Goal: Task Accomplishment & Management: Manage account settings

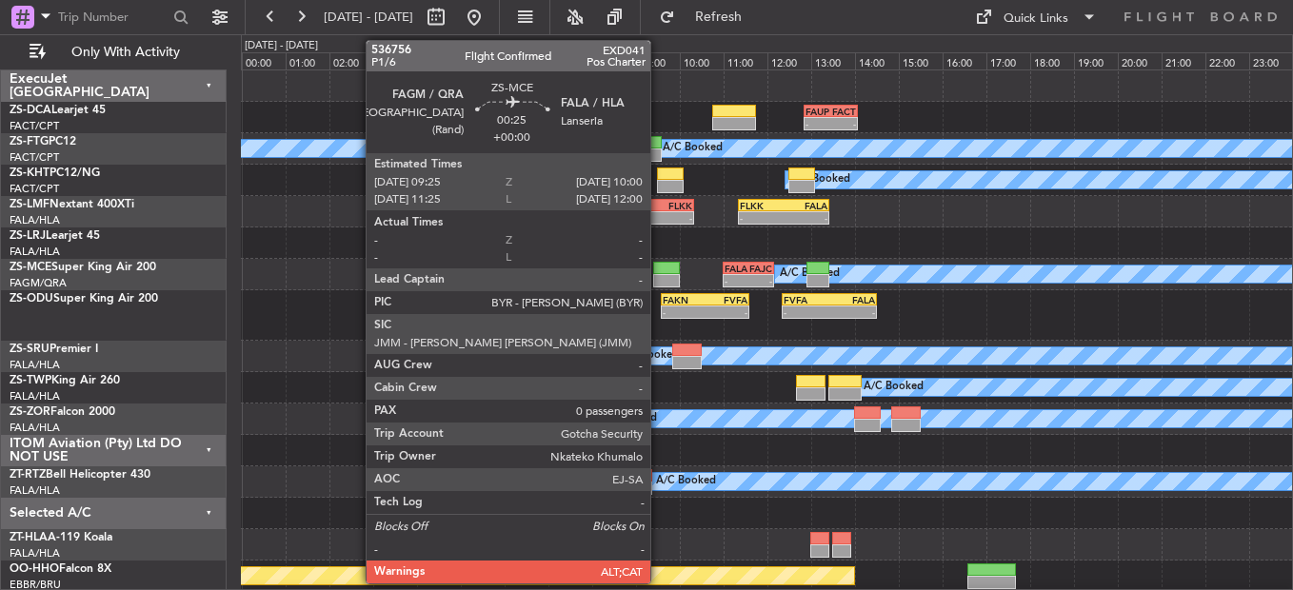
click at [659, 269] on div at bounding box center [666, 268] width 26 height 13
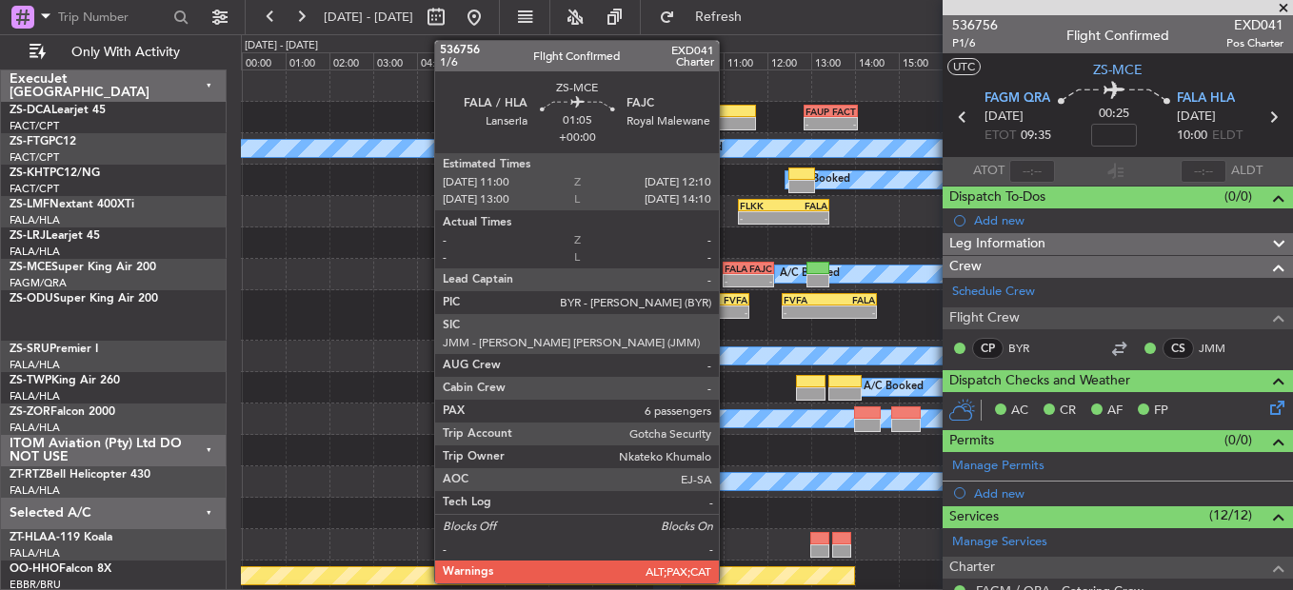
click at [727, 276] on div "-" at bounding box center [737, 280] width 24 height 11
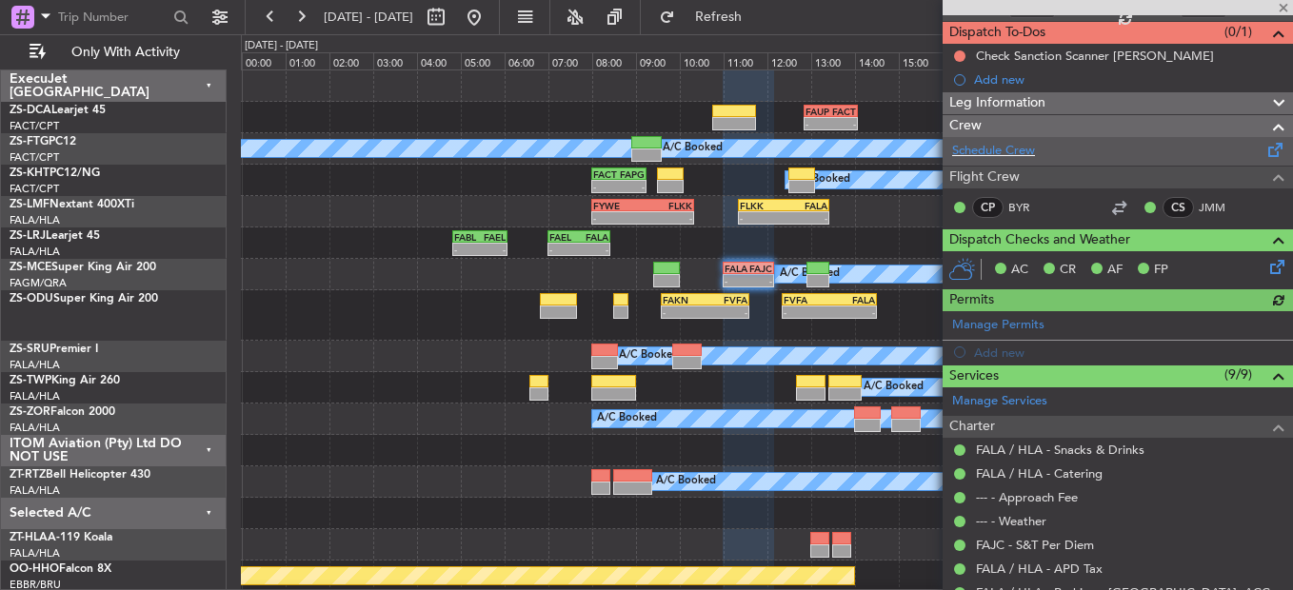
scroll to position [528, 0]
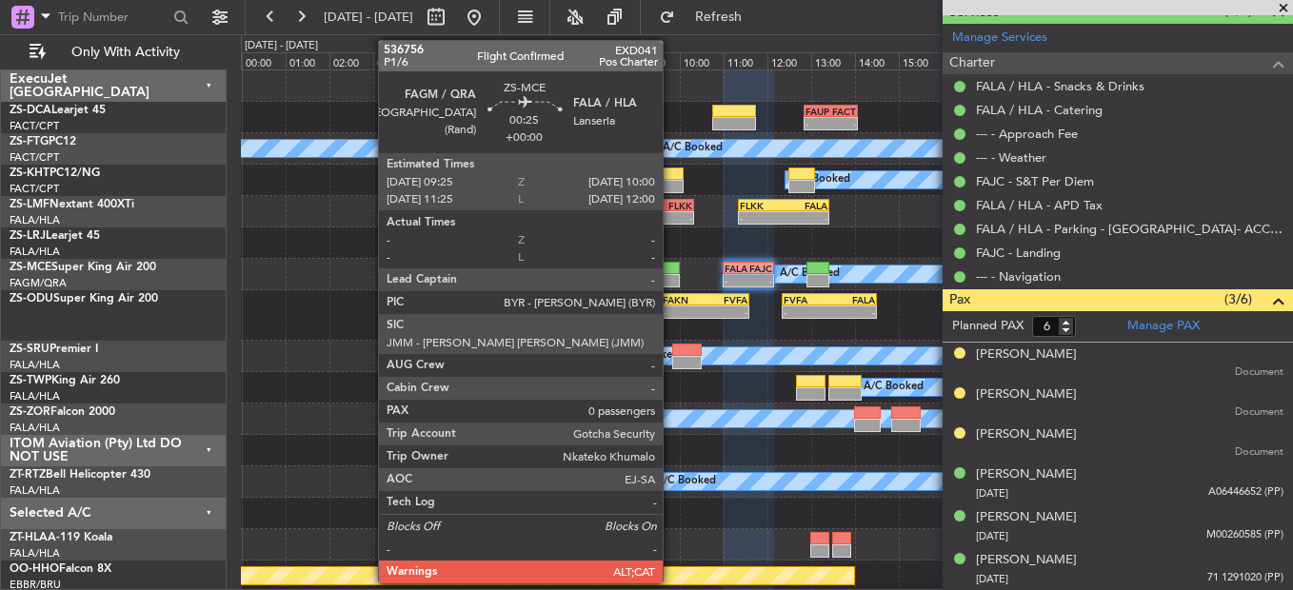
click at [671, 280] on div at bounding box center [666, 280] width 26 height 13
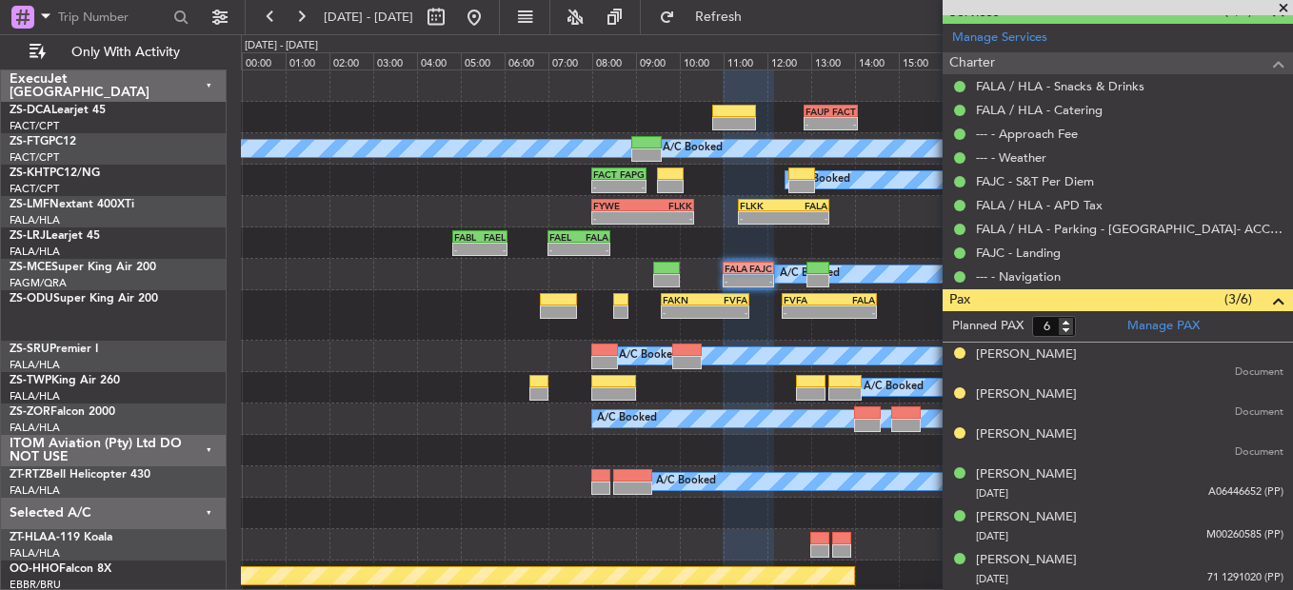
click at [1284, 10] on span at bounding box center [1283, 8] width 19 height 17
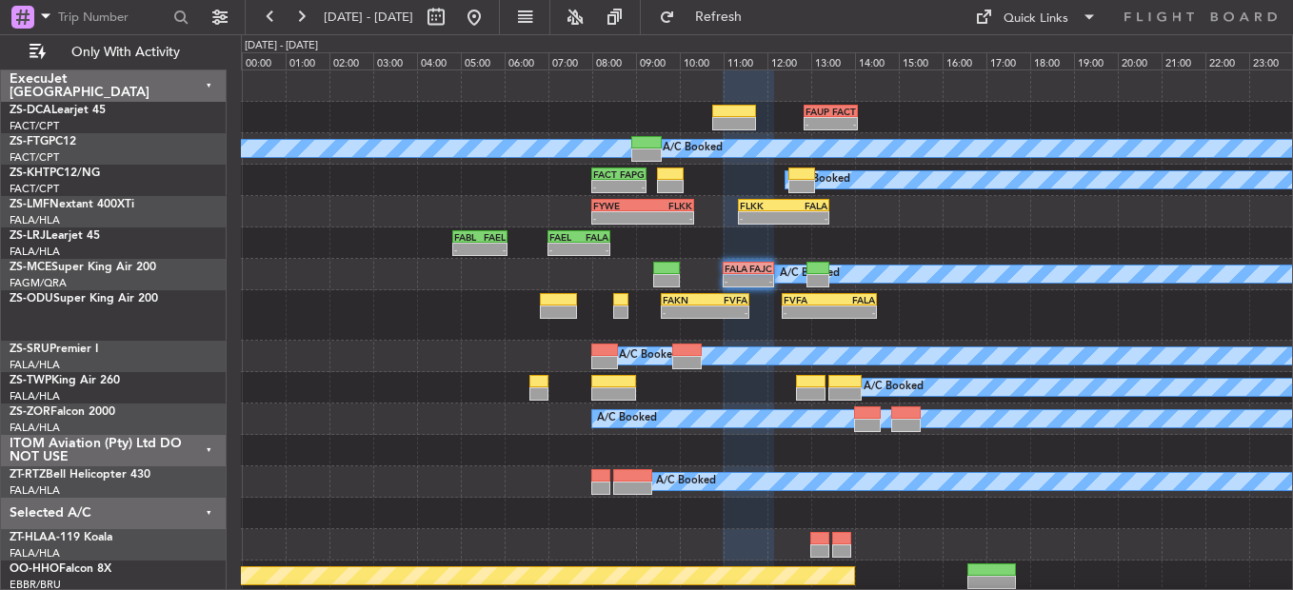
type input "0"
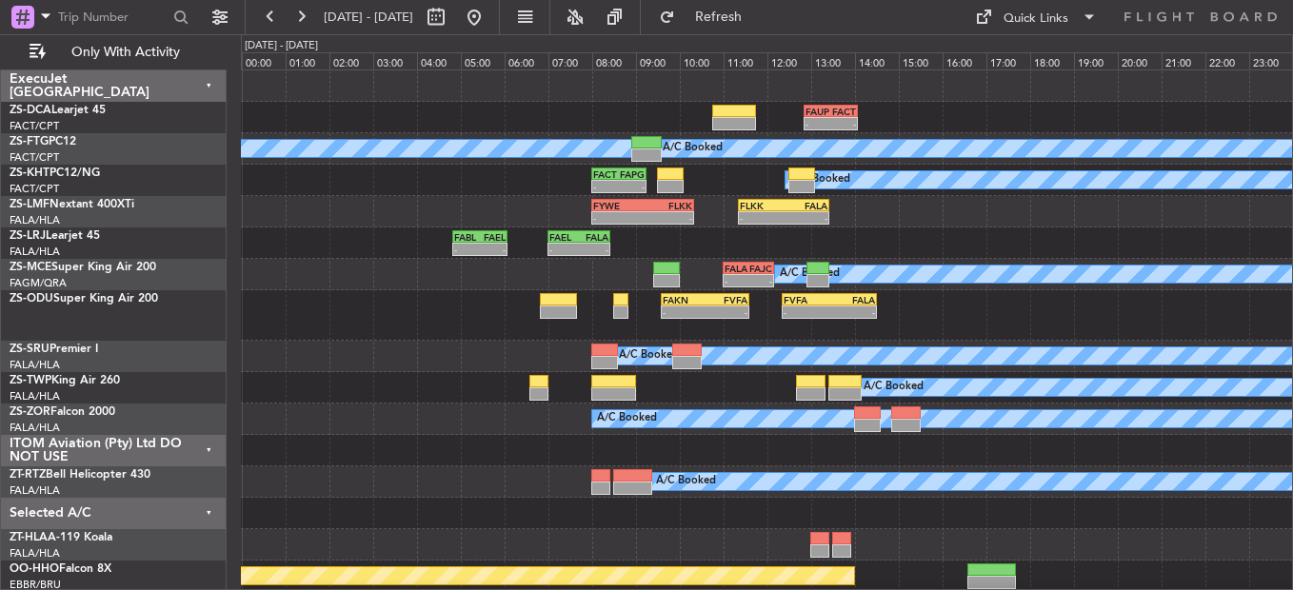
scroll to position [0, 0]
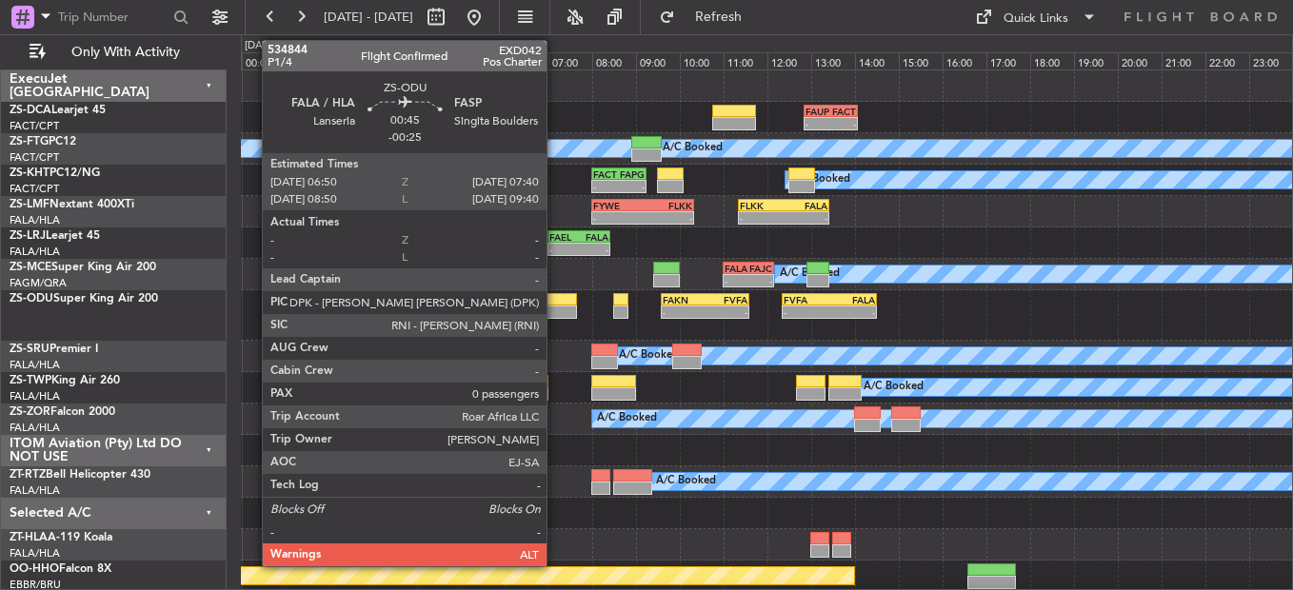
click at [555, 295] on div at bounding box center [558, 299] width 37 height 13
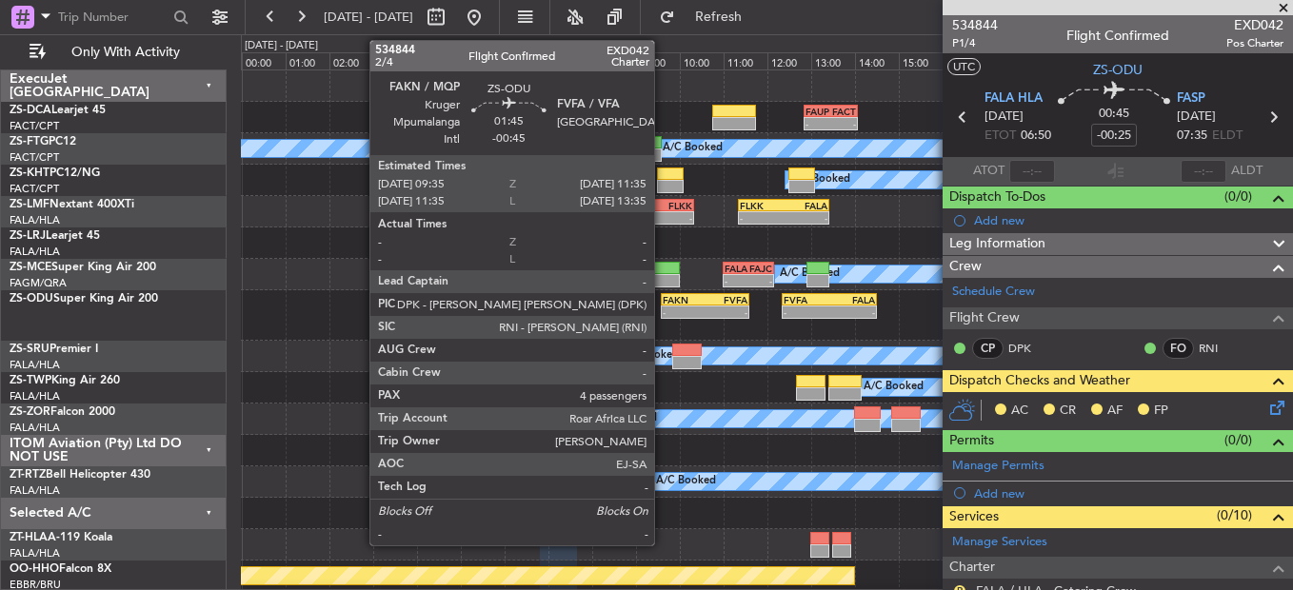
click at [725, 170] on div "A/C Booked - - FACT 08:00 Z FAPG 09:15 Z" at bounding box center [766, 180] width 1051 height 31
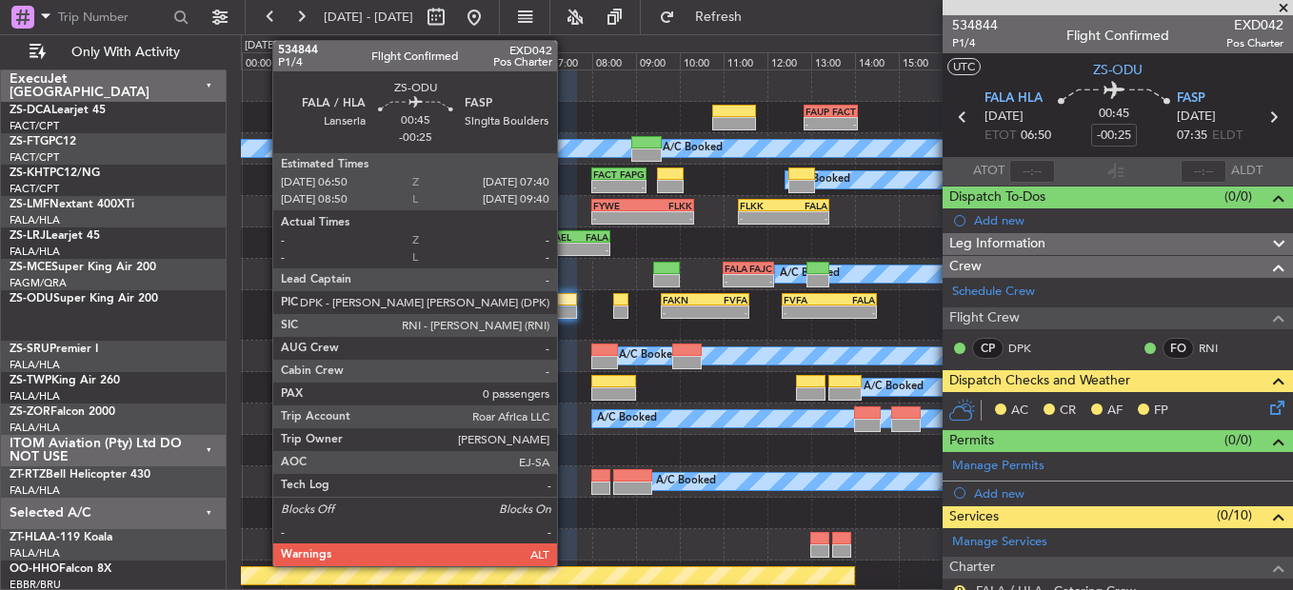
click at [566, 311] on div at bounding box center [558, 312] width 37 height 13
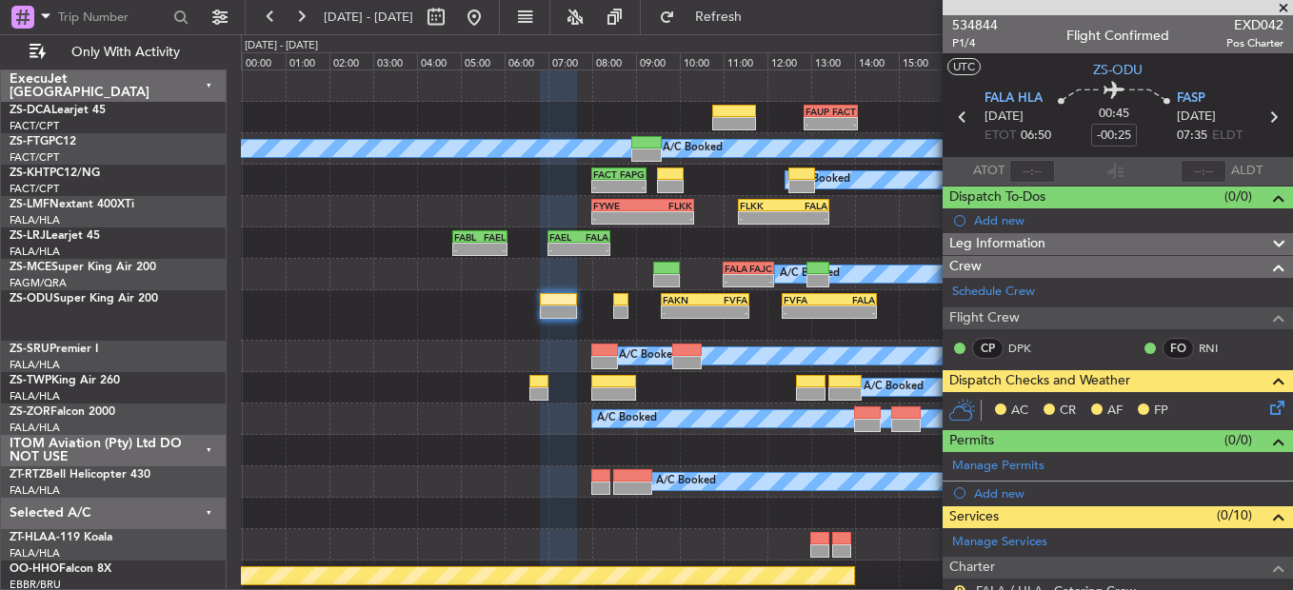
scroll to position [280, 0]
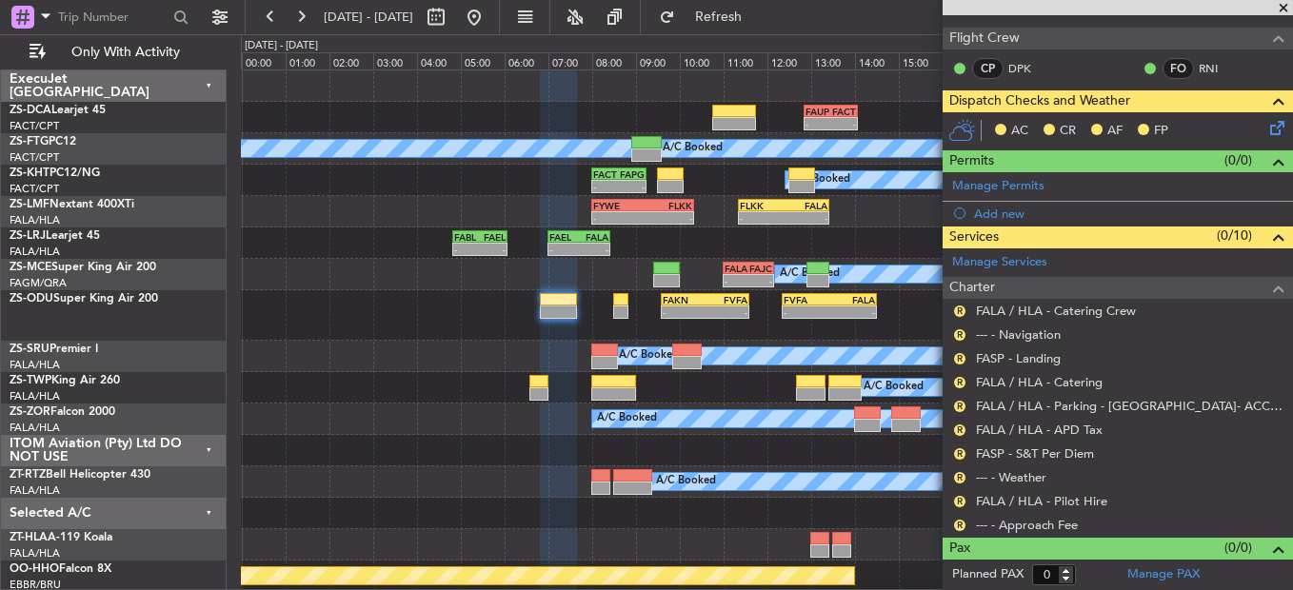
click at [961, 520] on button "R" at bounding box center [959, 525] width 11 height 11
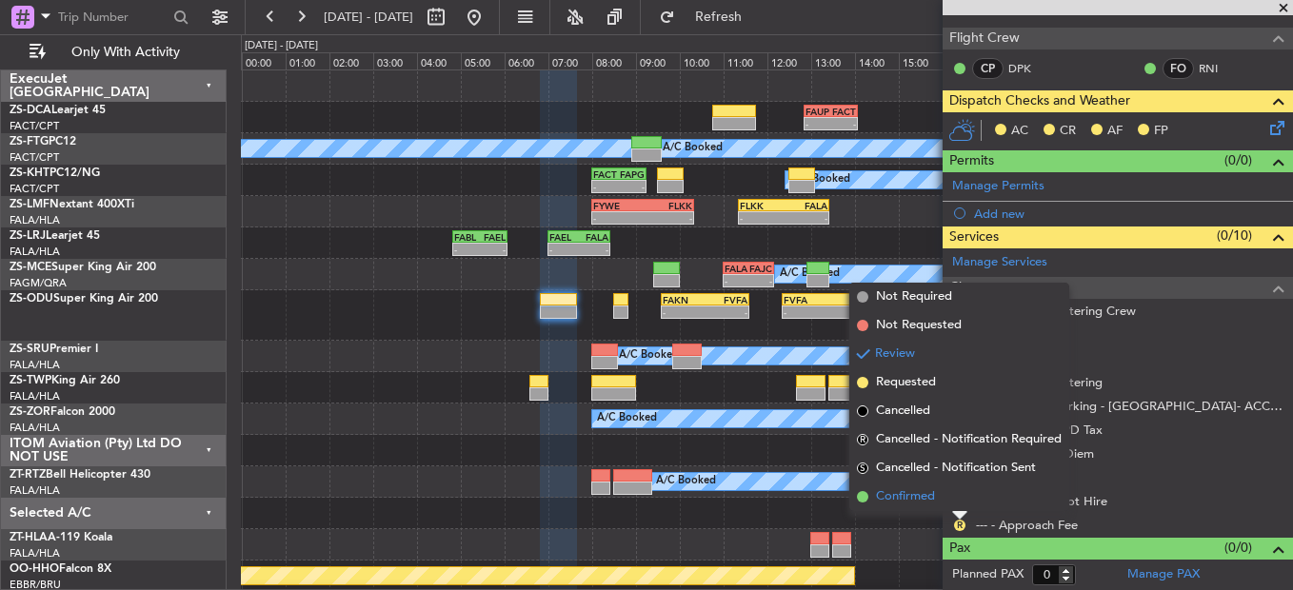
click at [909, 495] on span "Confirmed" at bounding box center [905, 496] width 59 height 19
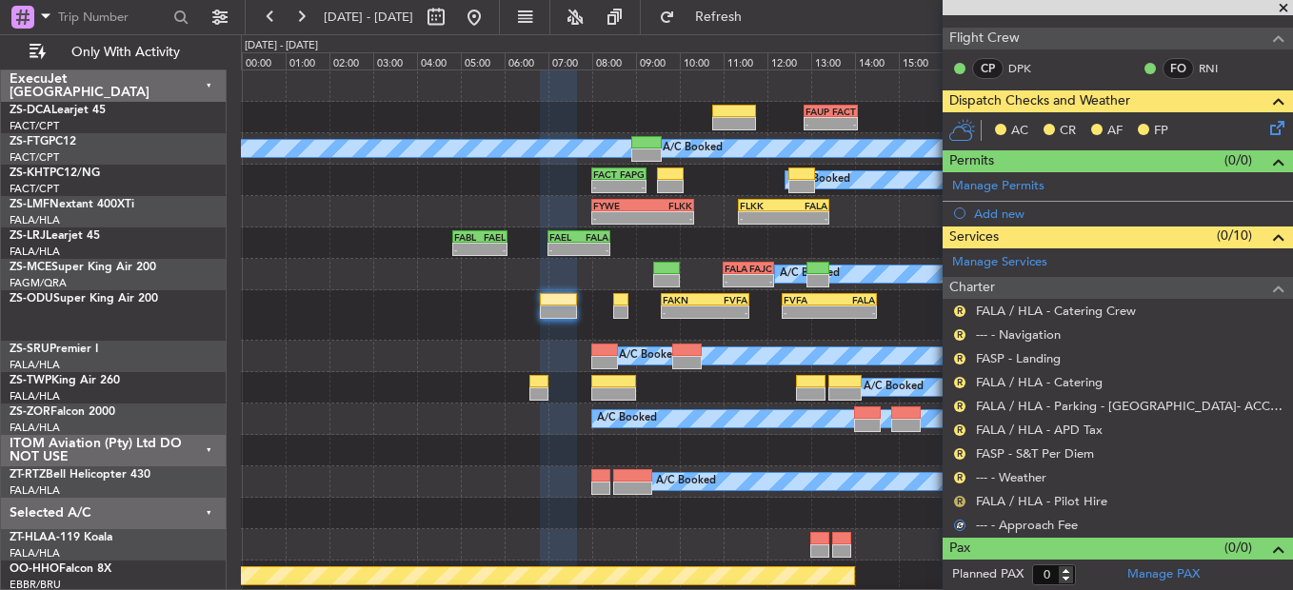
click at [958, 497] on button "R" at bounding box center [959, 501] width 11 height 11
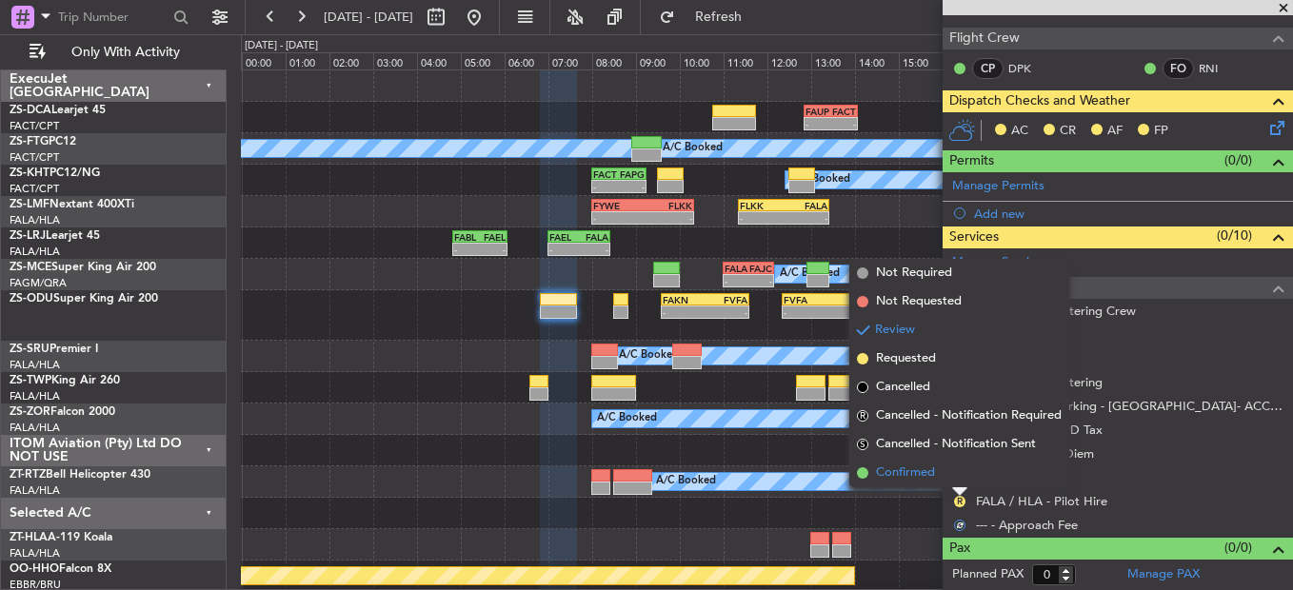
click at [927, 477] on span "Confirmed" at bounding box center [905, 473] width 59 height 19
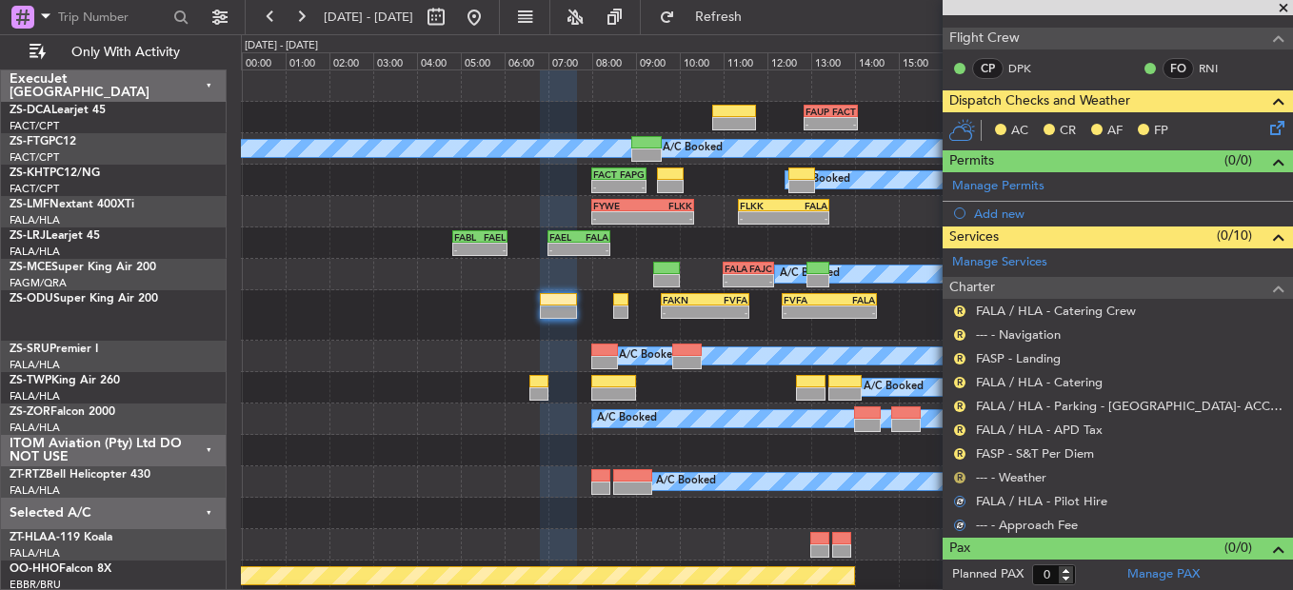
click at [958, 478] on button "R" at bounding box center [959, 477] width 11 height 11
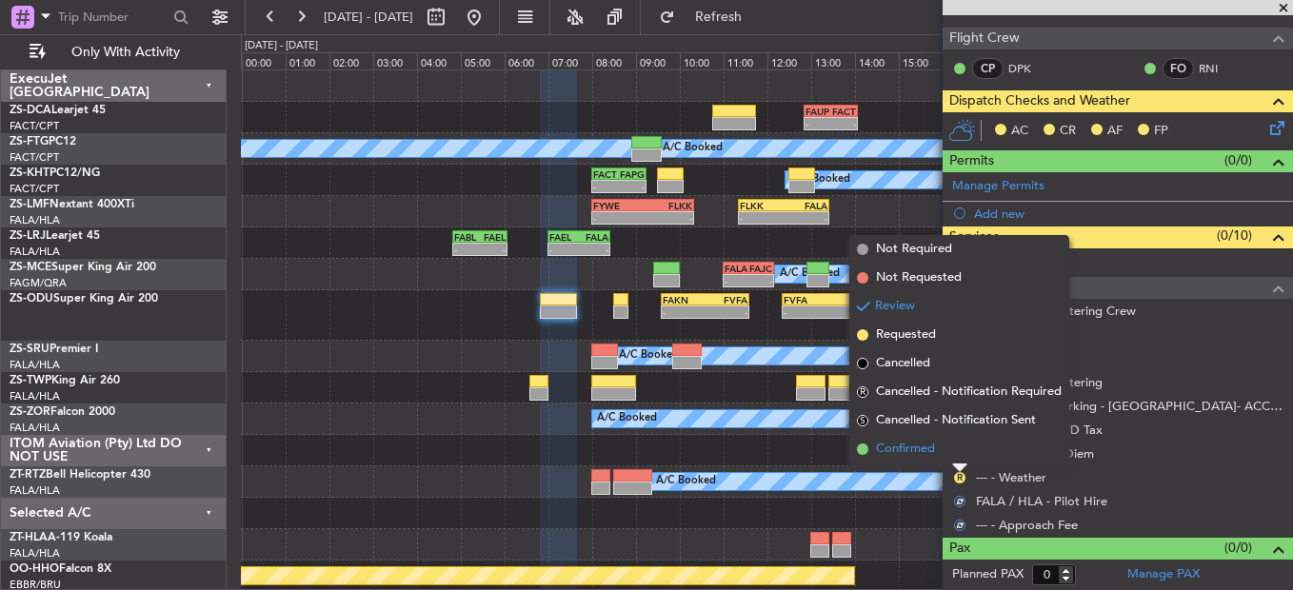
click at [957, 450] on li "Confirmed" at bounding box center [959, 449] width 220 height 29
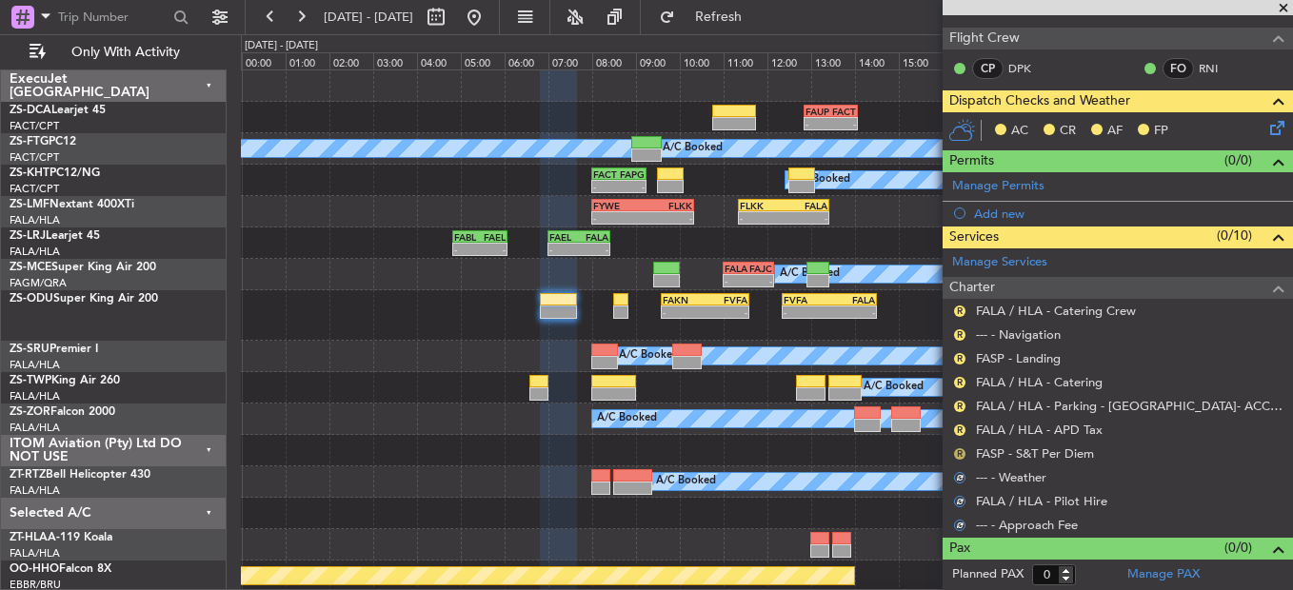
click at [956, 450] on button "R" at bounding box center [959, 453] width 11 height 11
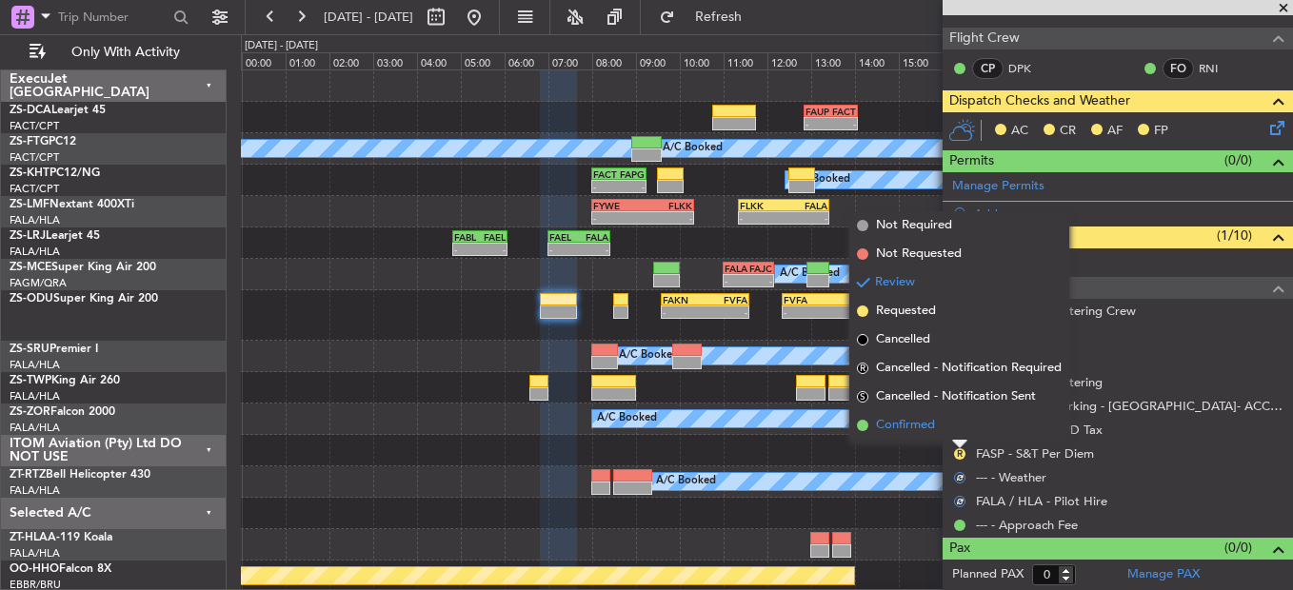
click at [948, 425] on li "Confirmed" at bounding box center [959, 425] width 220 height 29
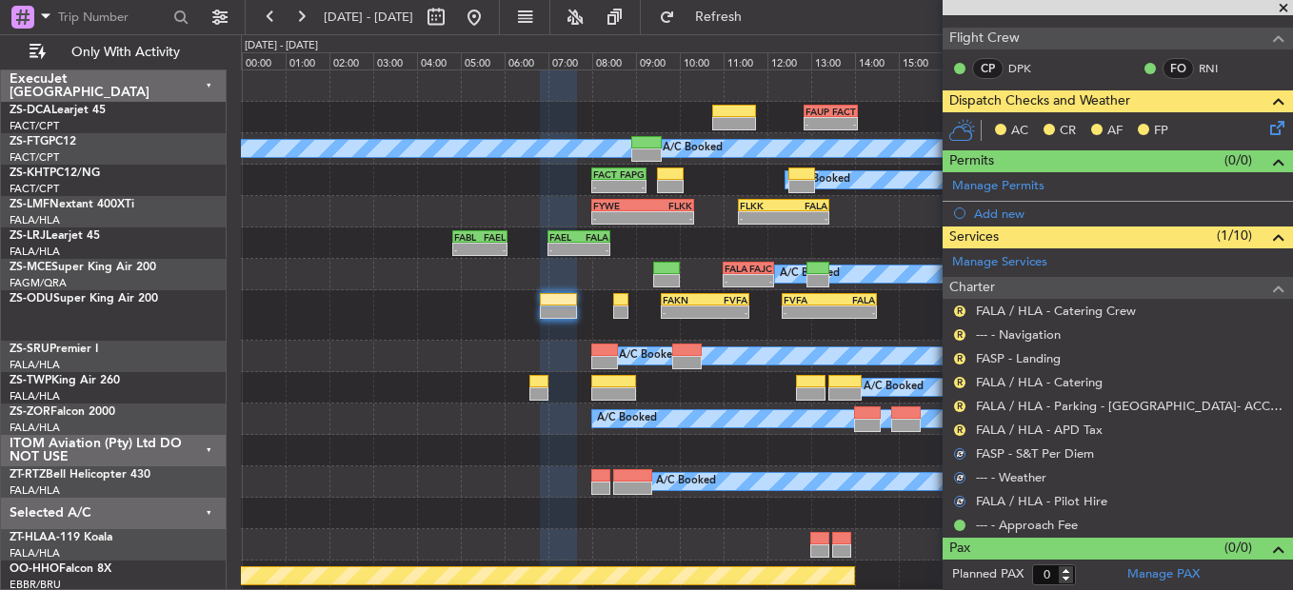
click at [950, 430] on div "R FALA / HLA - APD Tax" at bounding box center [1118, 430] width 350 height 24
click at [963, 435] on mat-tooltip-component "Review" at bounding box center [959, 460] width 69 height 50
click at [962, 430] on button "R" at bounding box center [959, 430] width 11 height 11
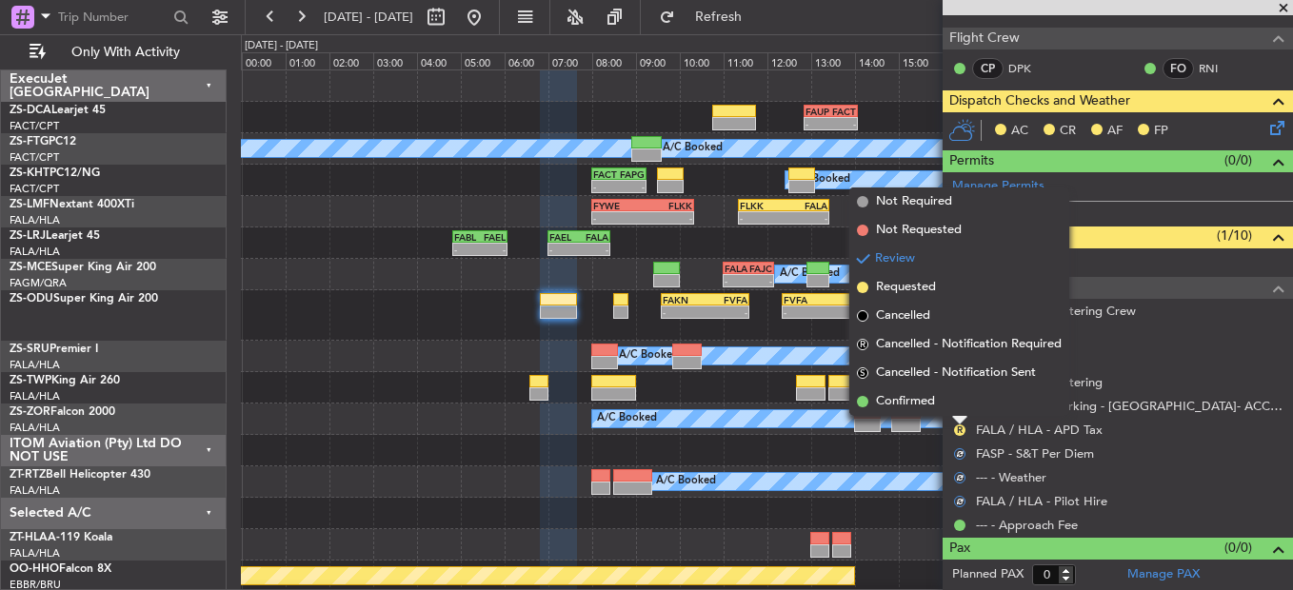
click at [954, 411] on li "Confirmed" at bounding box center [959, 401] width 220 height 29
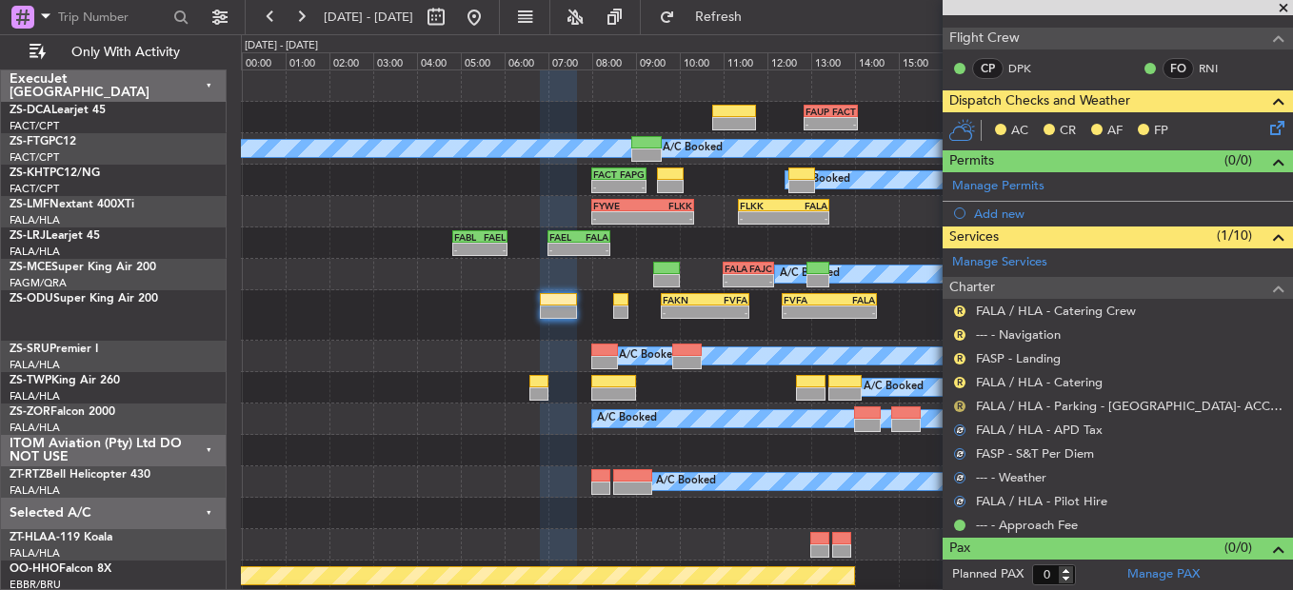
click at [958, 408] on button "R" at bounding box center [959, 406] width 11 height 11
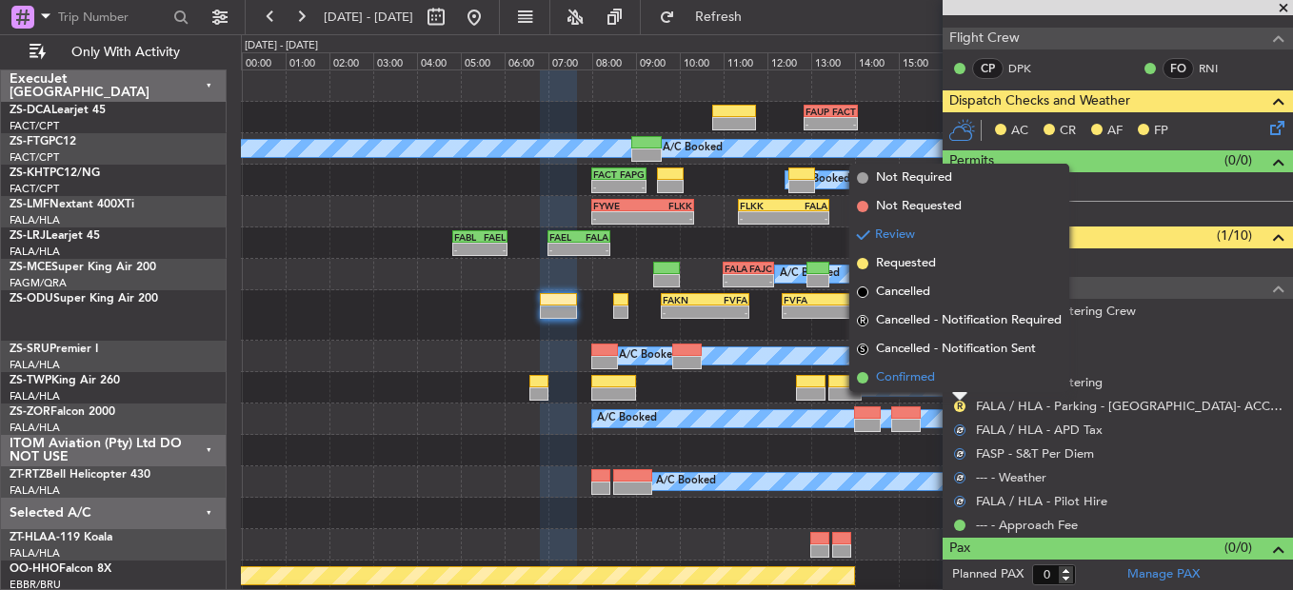
click at [949, 387] on li "Confirmed" at bounding box center [959, 378] width 220 height 29
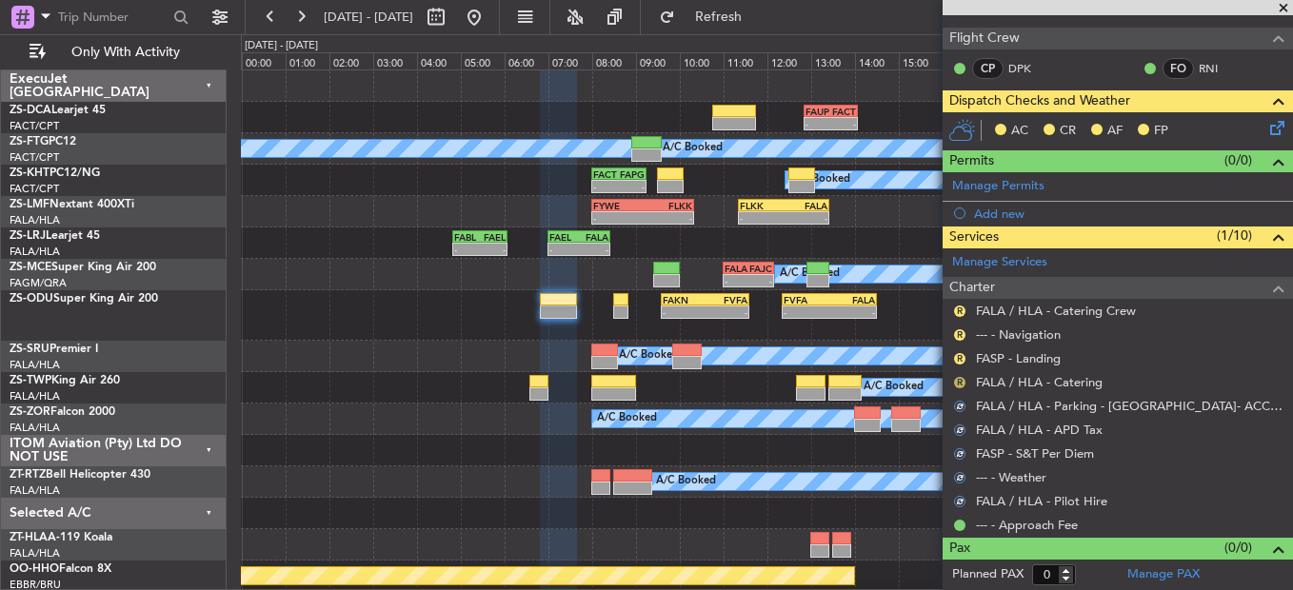
click at [954, 385] on button "R" at bounding box center [959, 382] width 11 height 11
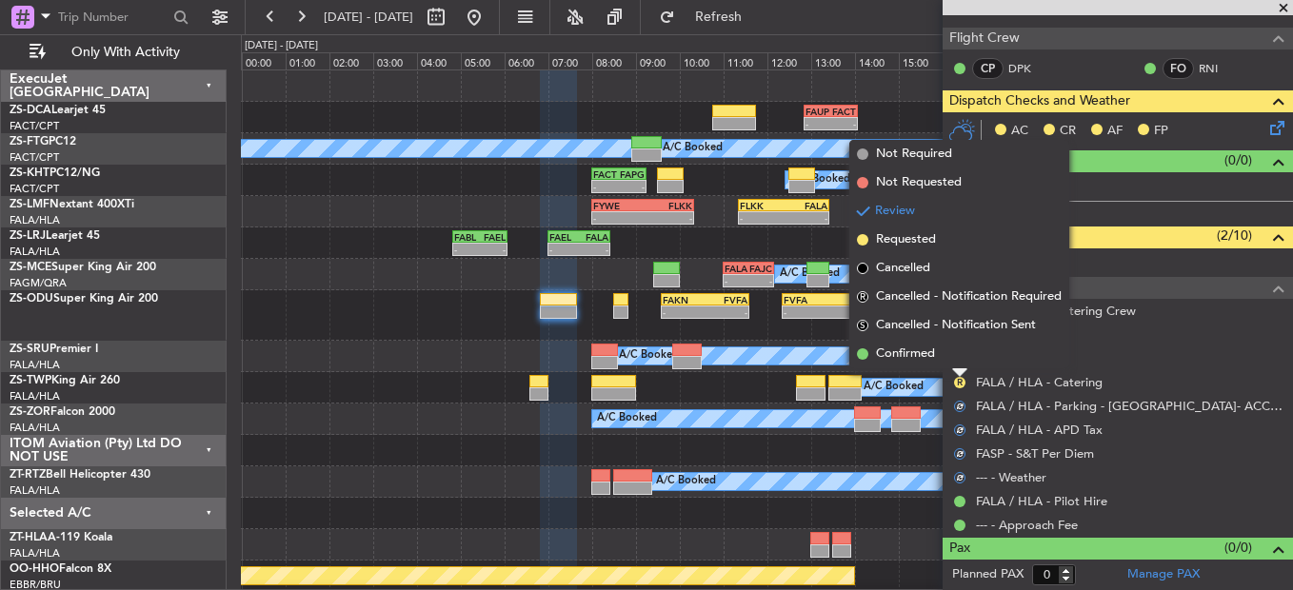
click at [942, 363] on li "Confirmed" at bounding box center [959, 354] width 220 height 29
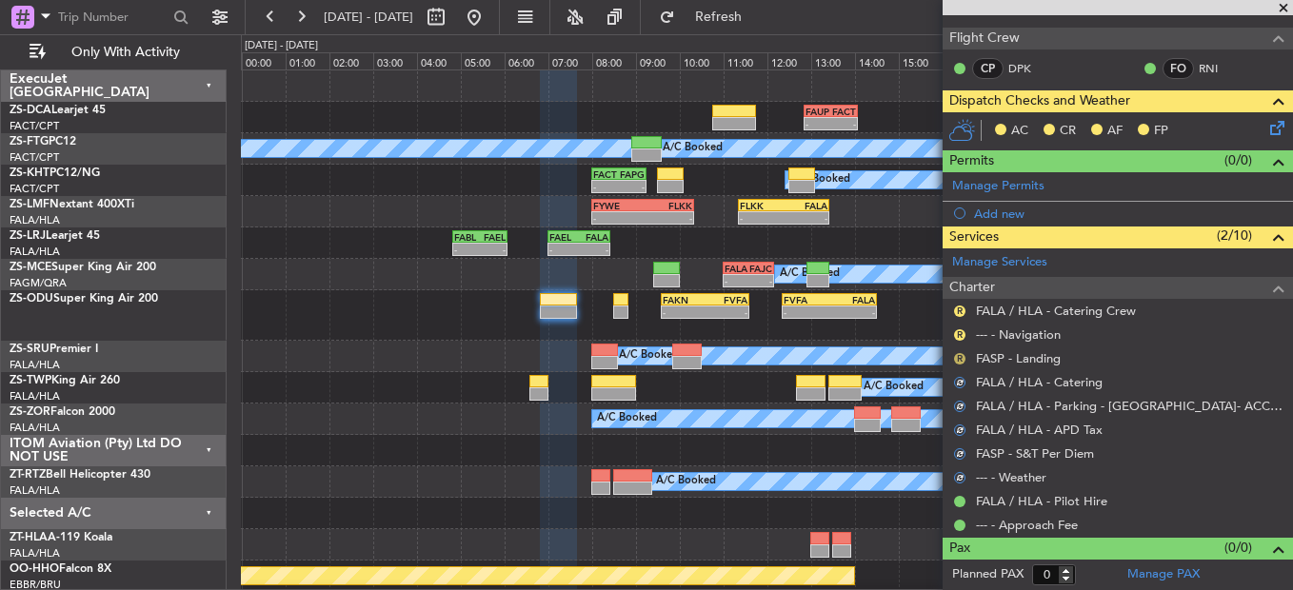
click at [964, 355] on button "R" at bounding box center [959, 358] width 11 height 11
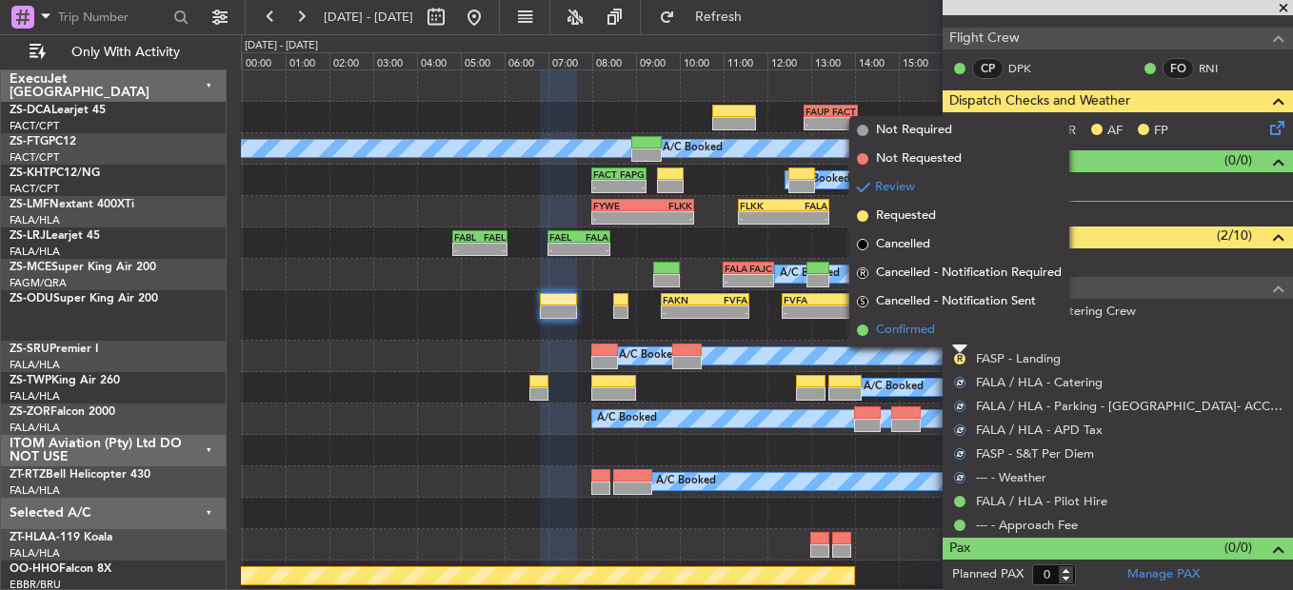
click at [949, 332] on li "Confirmed" at bounding box center [959, 330] width 220 height 29
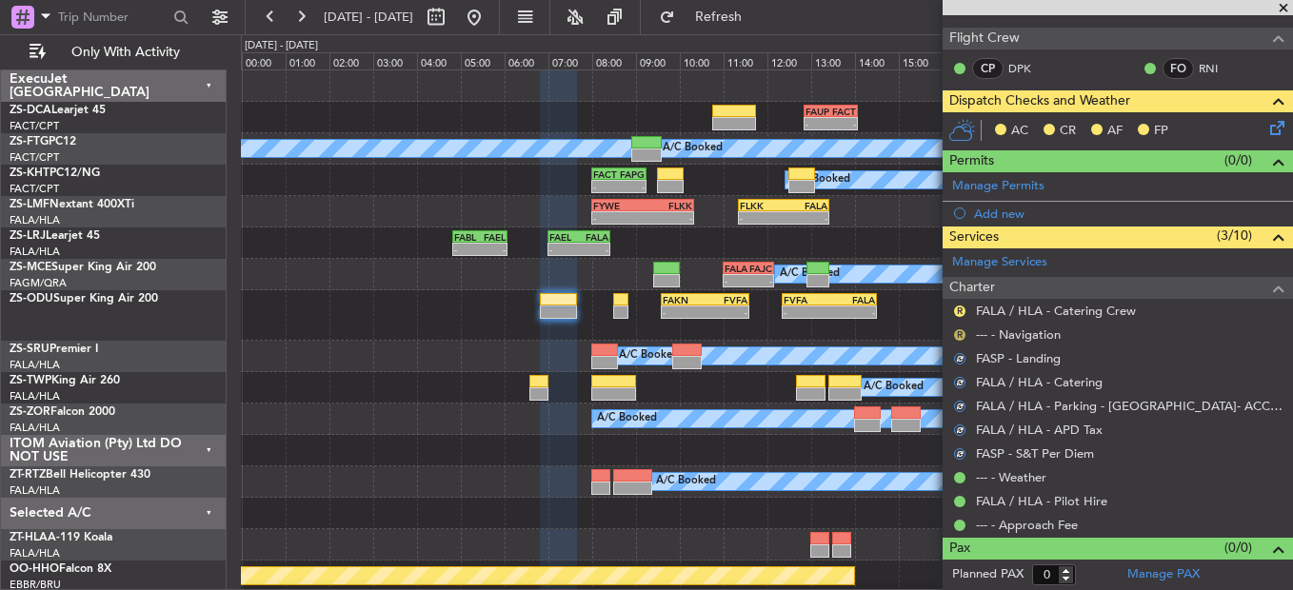
click at [963, 331] on button "R" at bounding box center [959, 334] width 11 height 11
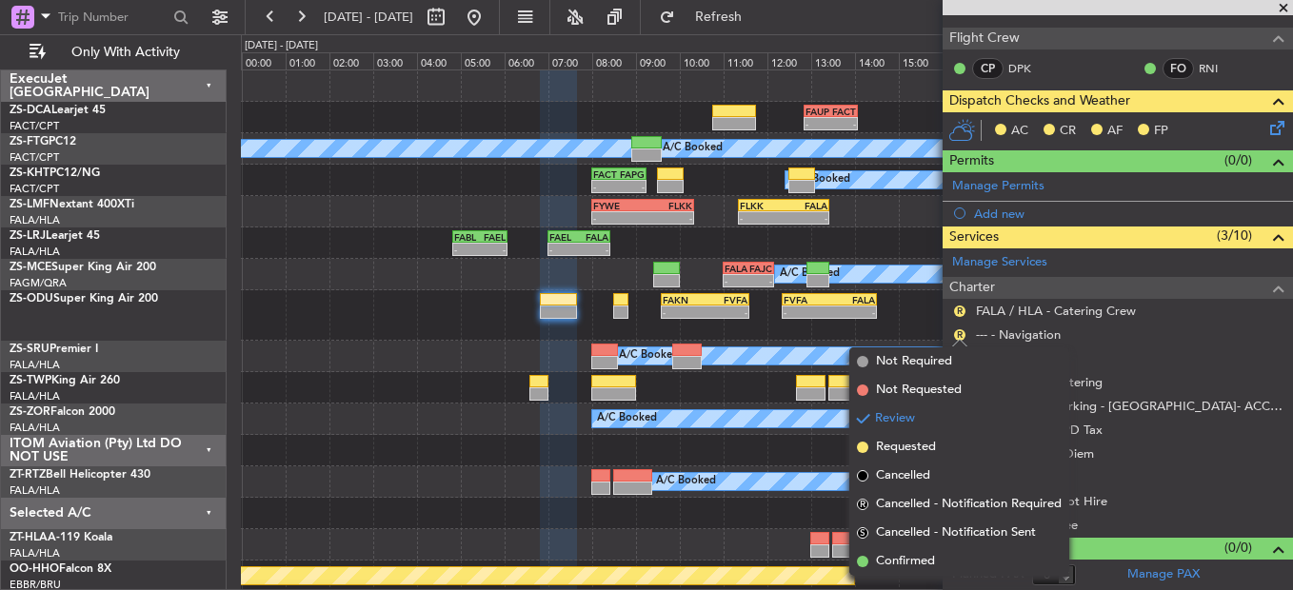
drag, startPoint x: 951, startPoint y: 567, endPoint x: 931, endPoint y: 508, distance: 62.3
click at [948, 567] on li "Confirmed" at bounding box center [959, 561] width 220 height 29
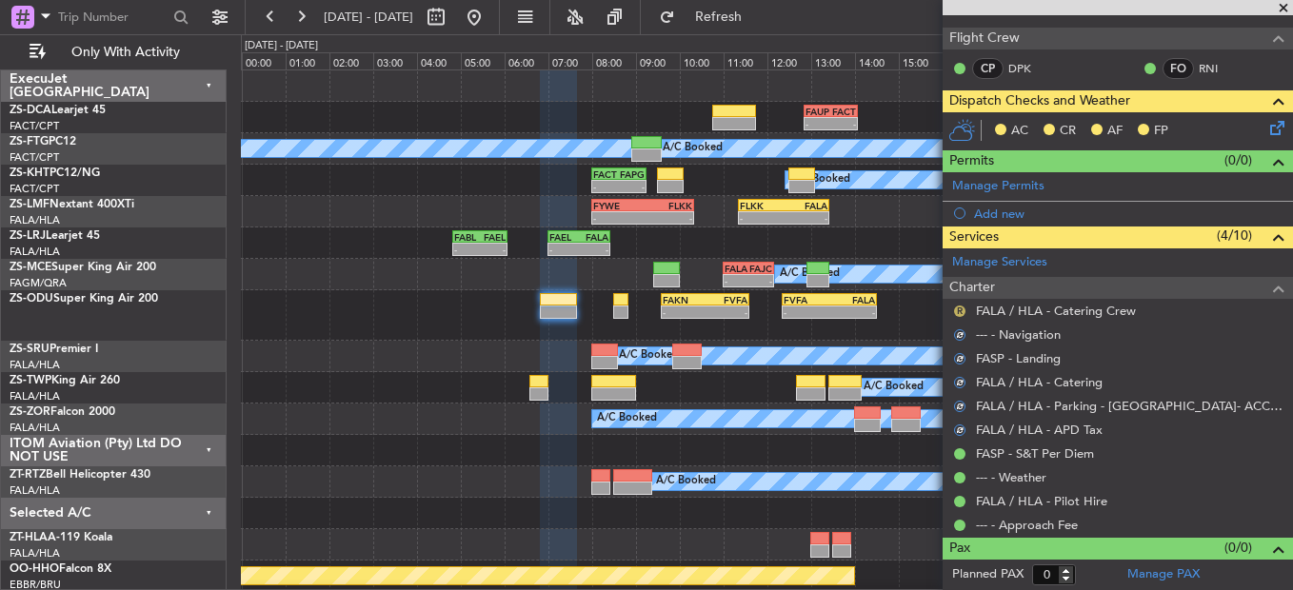
click at [955, 309] on button "R" at bounding box center [959, 311] width 11 height 11
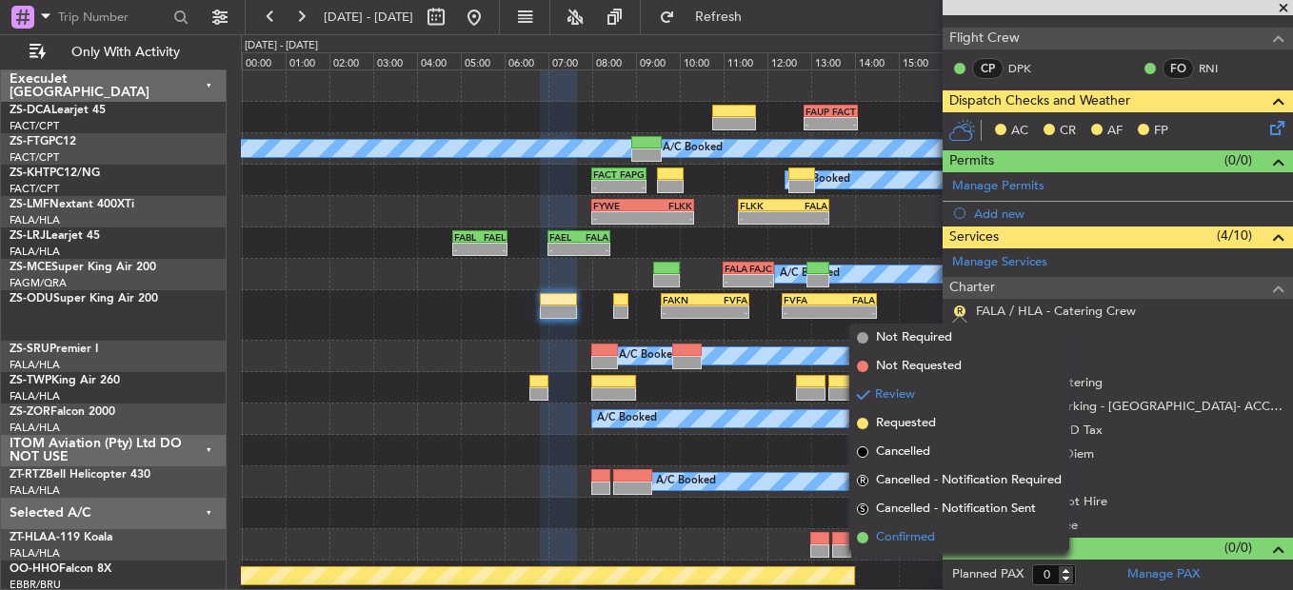
click at [929, 540] on span "Confirmed" at bounding box center [905, 537] width 59 height 19
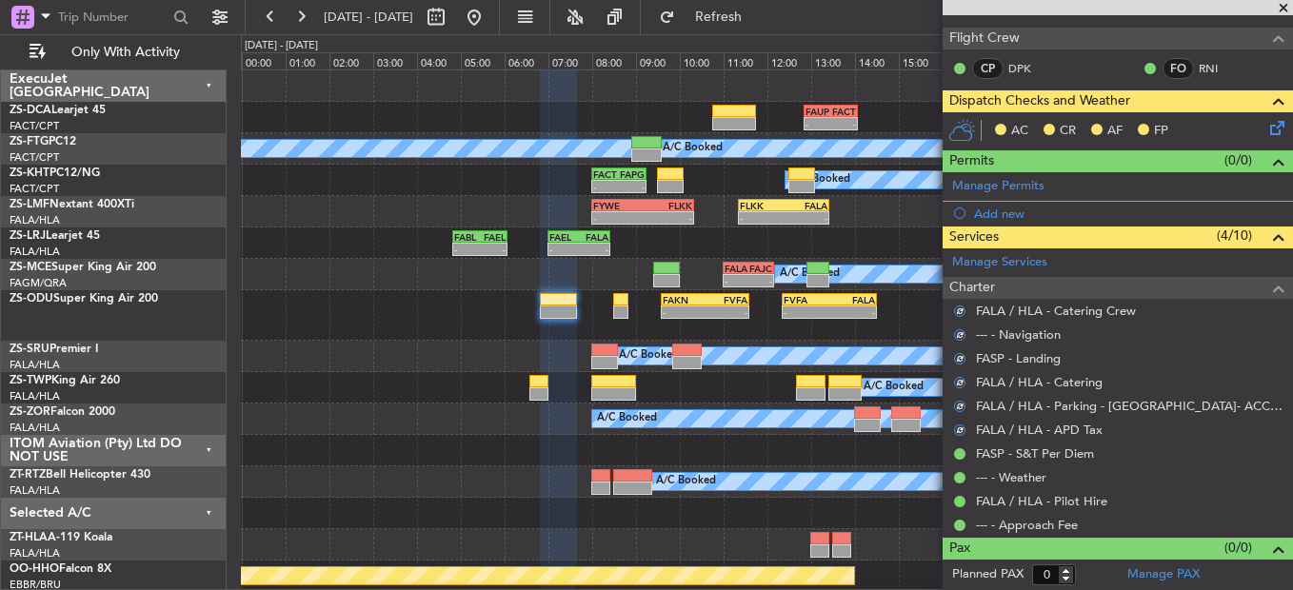
click at [1269, 125] on icon at bounding box center [1273, 124] width 15 height 15
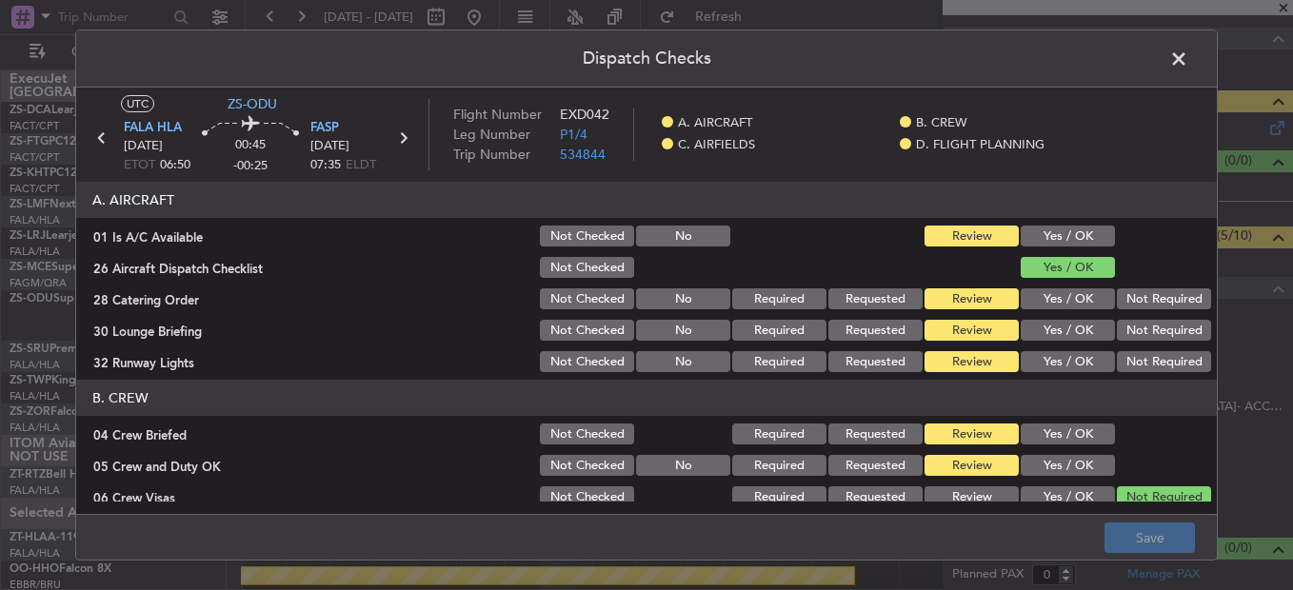
click at [1028, 238] on button "Yes / OK" at bounding box center [1068, 236] width 94 height 21
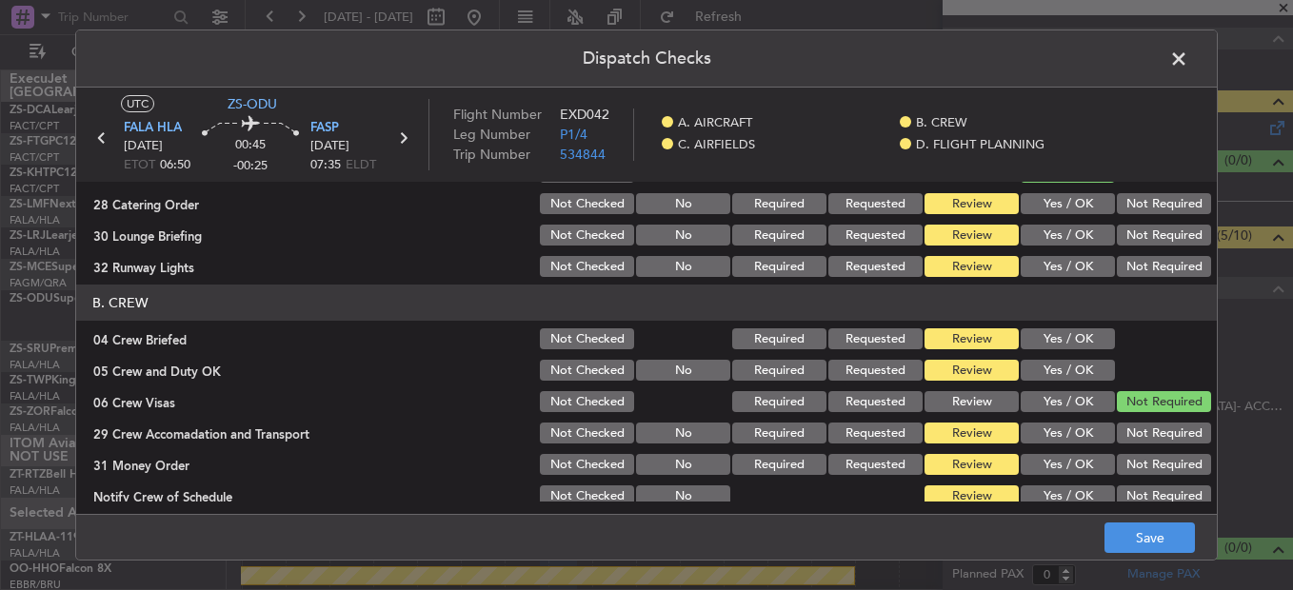
scroll to position [0, 0]
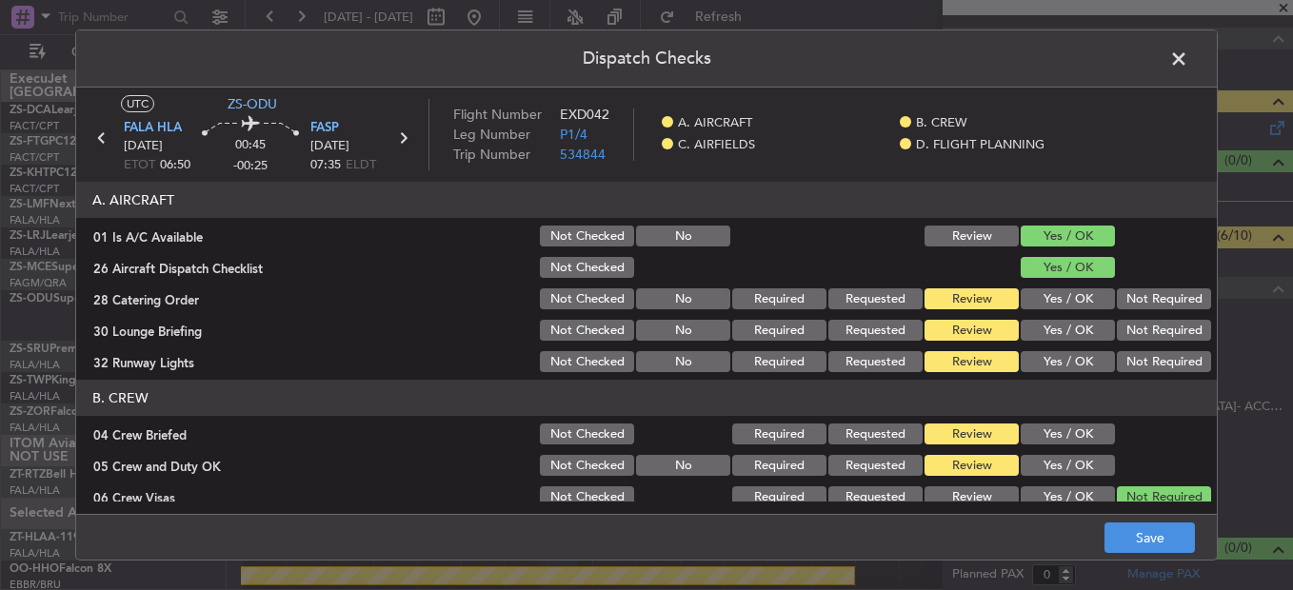
click at [1053, 290] on button "Yes / OK" at bounding box center [1068, 298] width 94 height 21
click at [1070, 335] on button "Yes / OK" at bounding box center [1068, 330] width 94 height 21
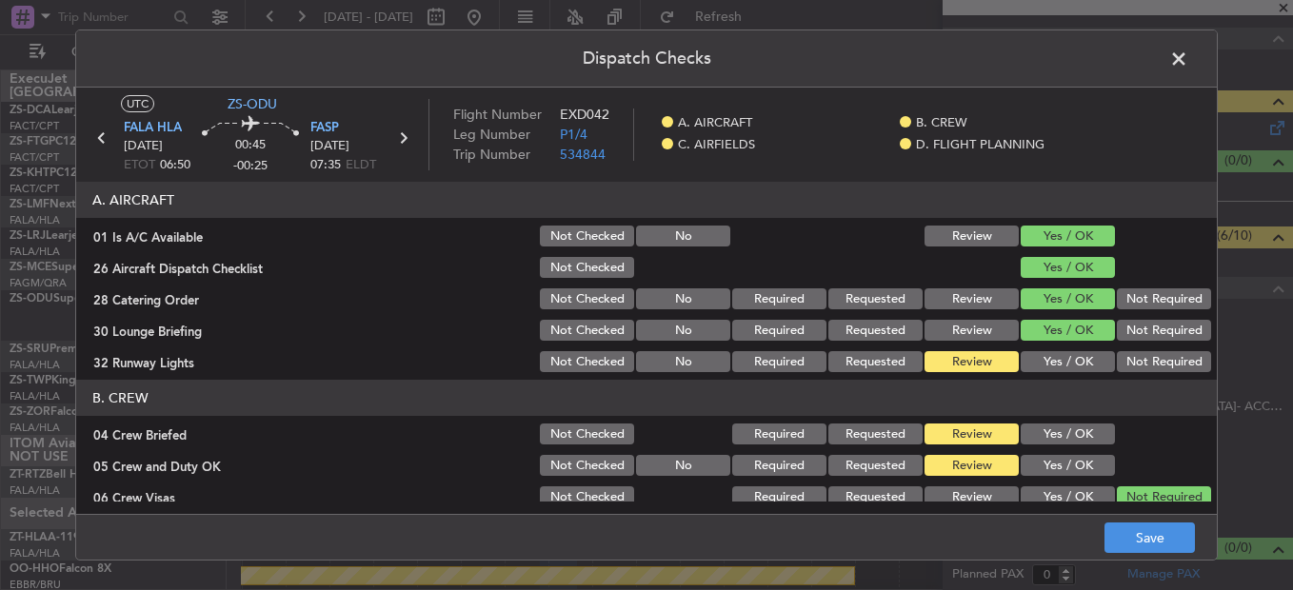
click at [1073, 343] on div "Yes / OK" at bounding box center [1066, 330] width 96 height 27
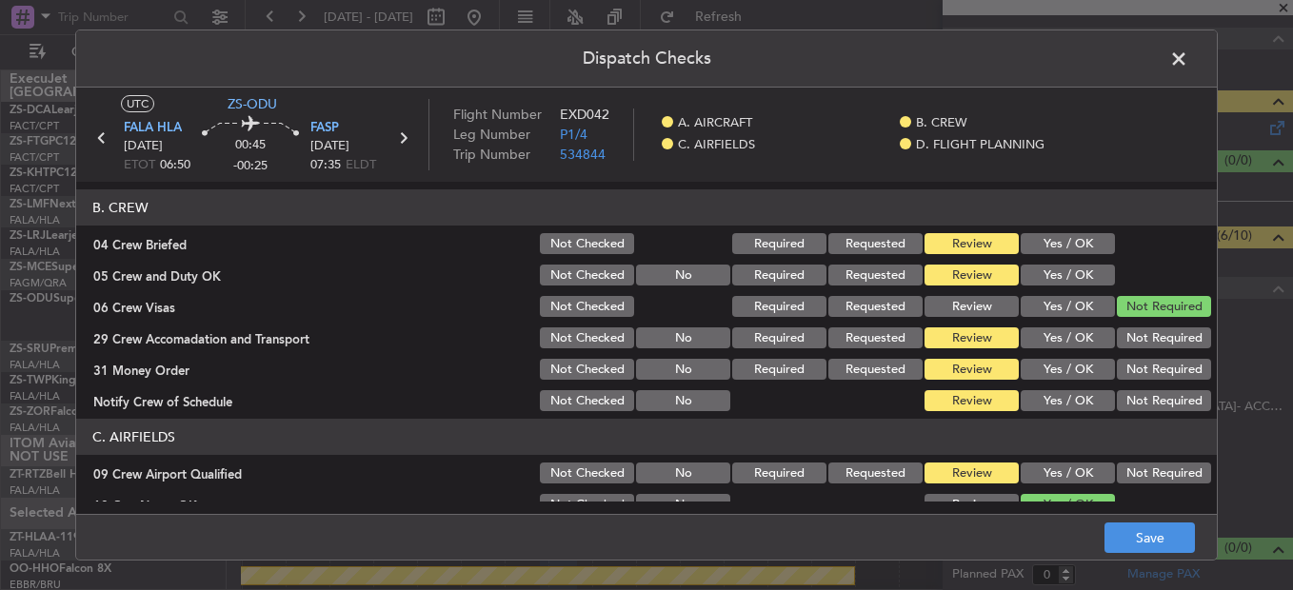
scroll to position [95, 0]
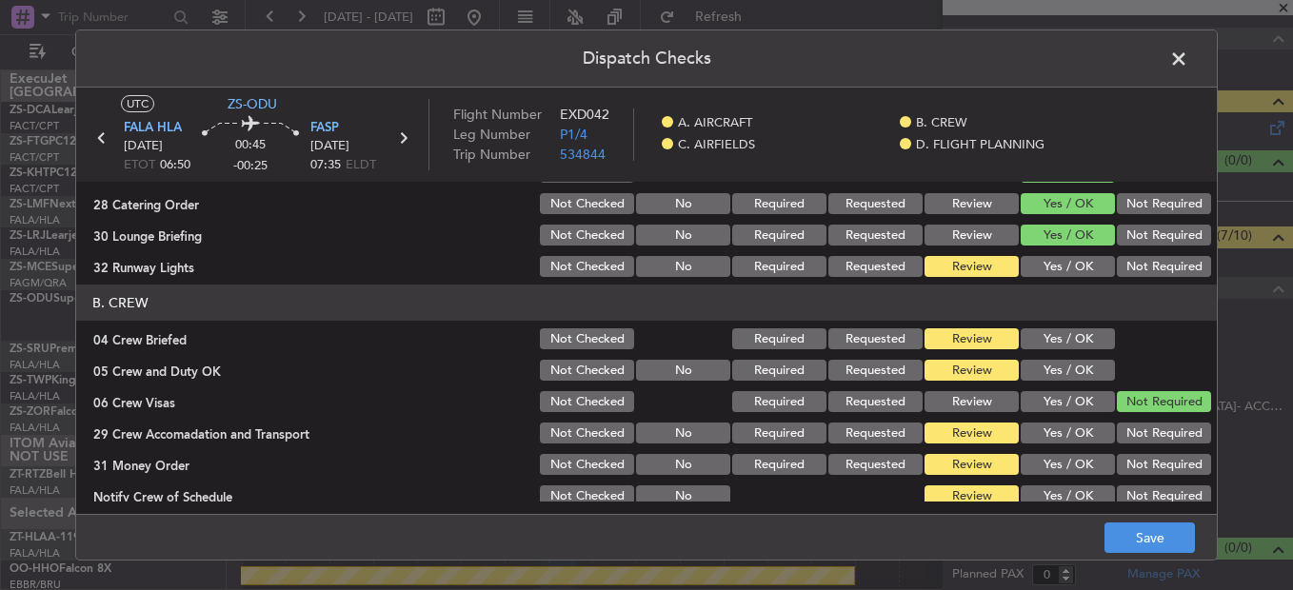
click at [1062, 272] on button "Yes / OK" at bounding box center [1068, 266] width 94 height 21
click at [1047, 341] on button "Yes / OK" at bounding box center [1068, 338] width 94 height 21
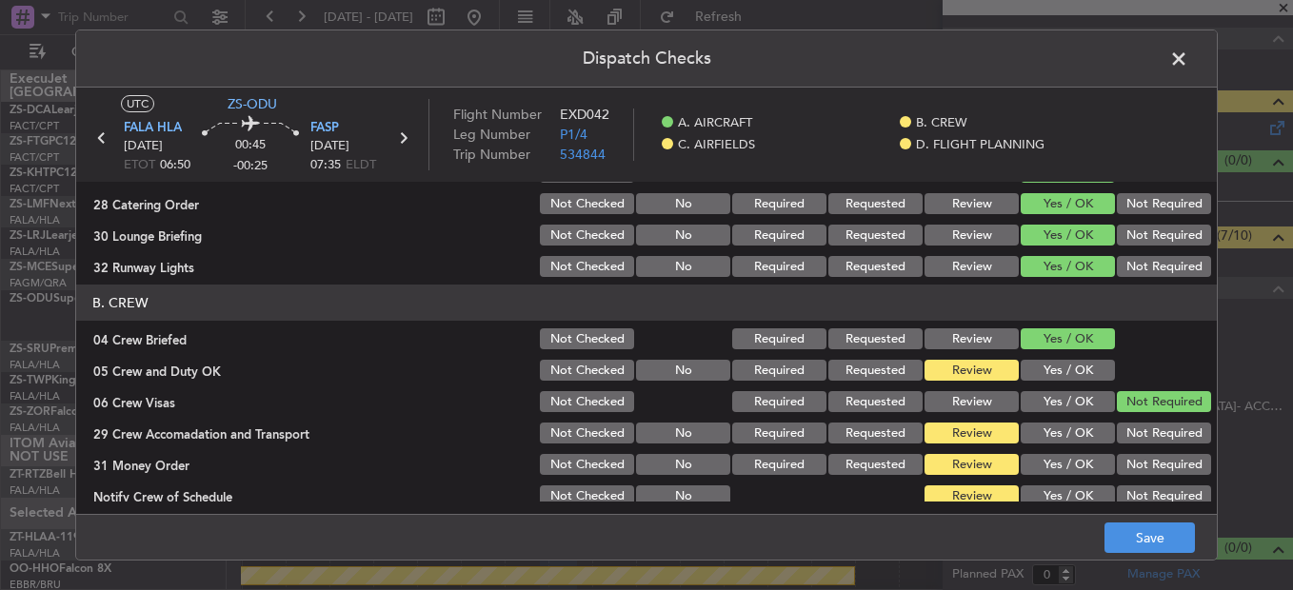
click at [1051, 380] on button "Yes / OK" at bounding box center [1068, 370] width 94 height 21
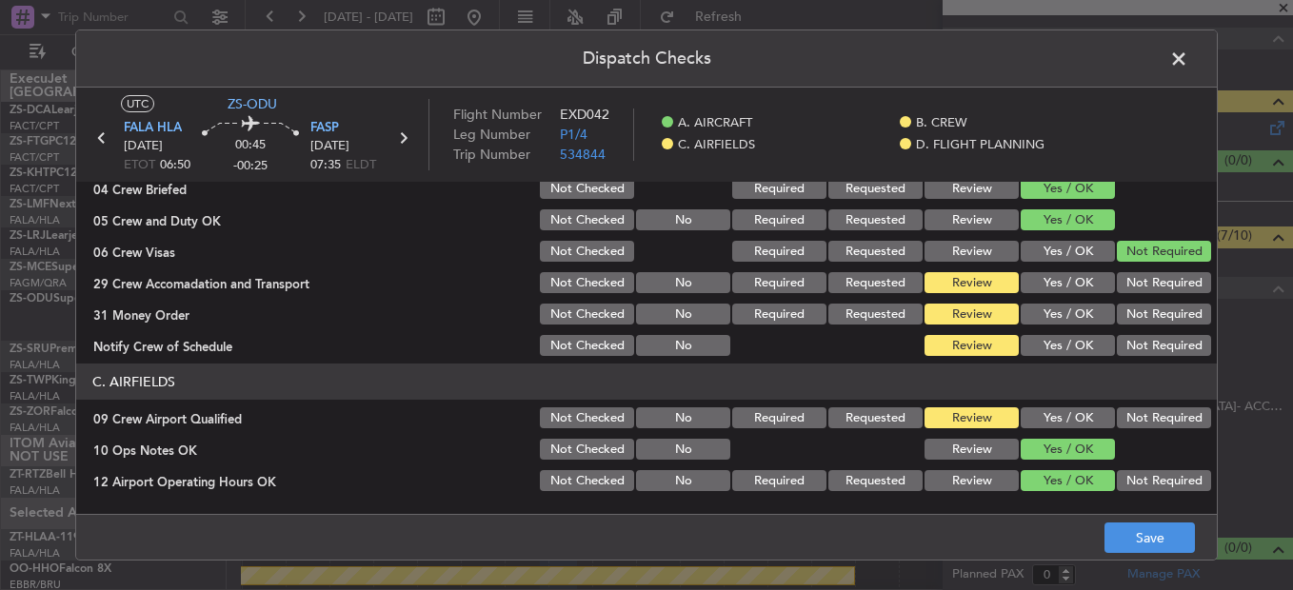
scroll to position [286, 0]
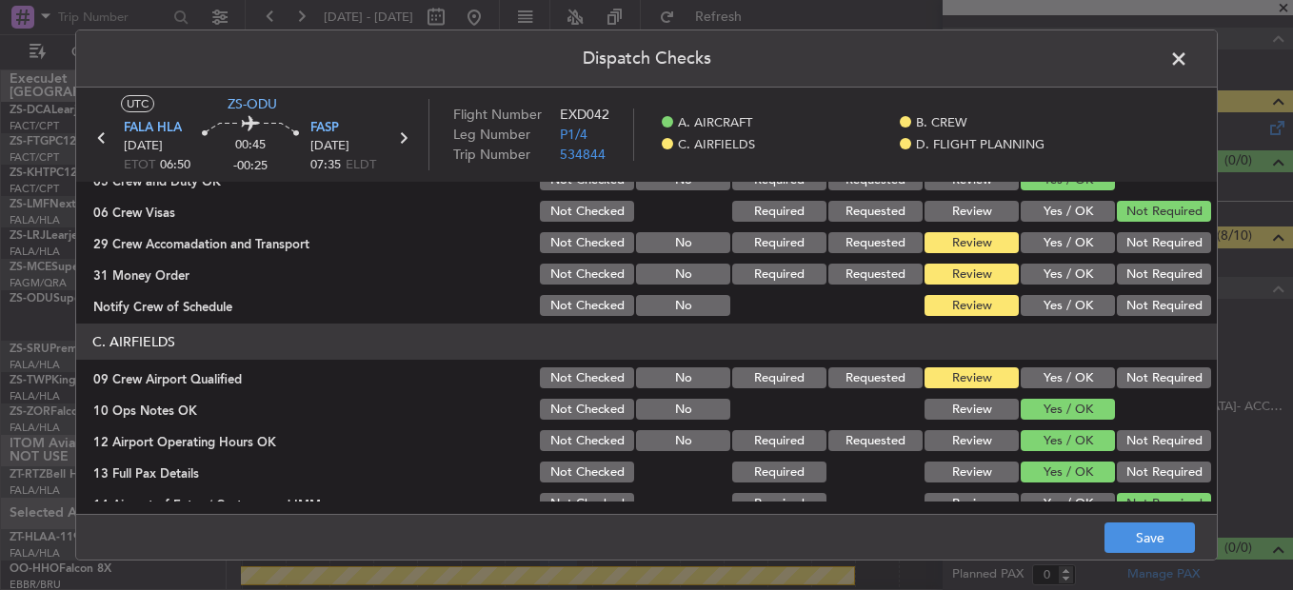
click at [1042, 251] on button "Yes / OK" at bounding box center [1068, 242] width 94 height 21
click at [1059, 297] on button "Yes / OK" at bounding box center [1068, 305] width 94 height 21
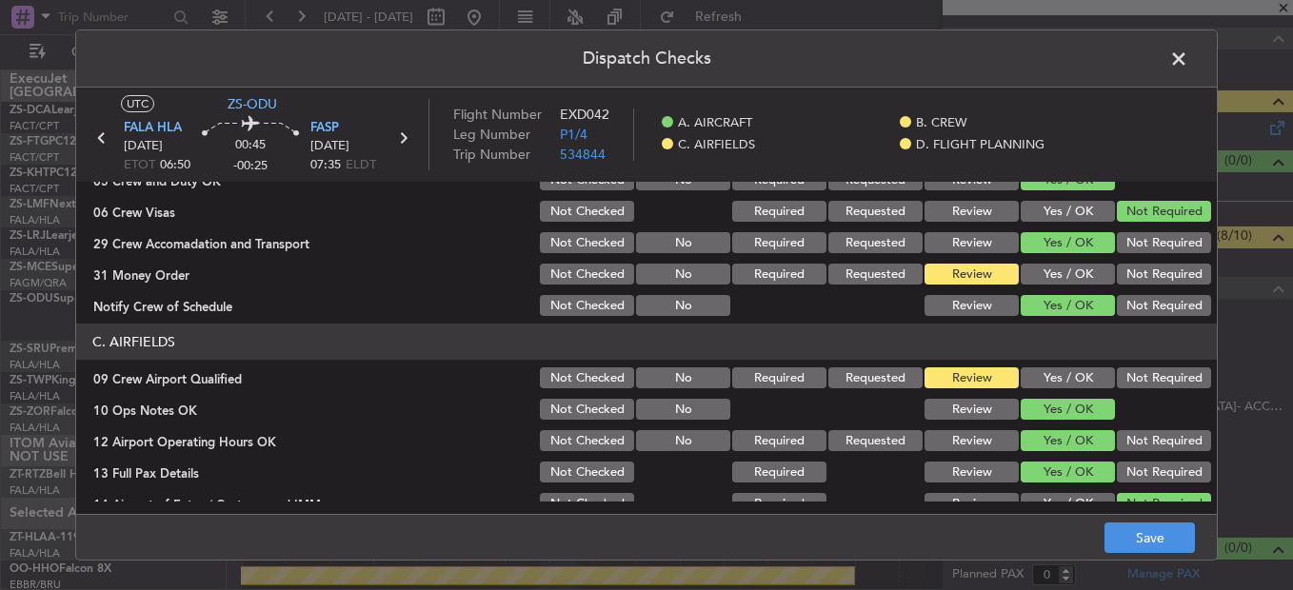
click at [1048, 272] on button "Yes / OK" at bounding box center [1068, 274] width 94 height 21
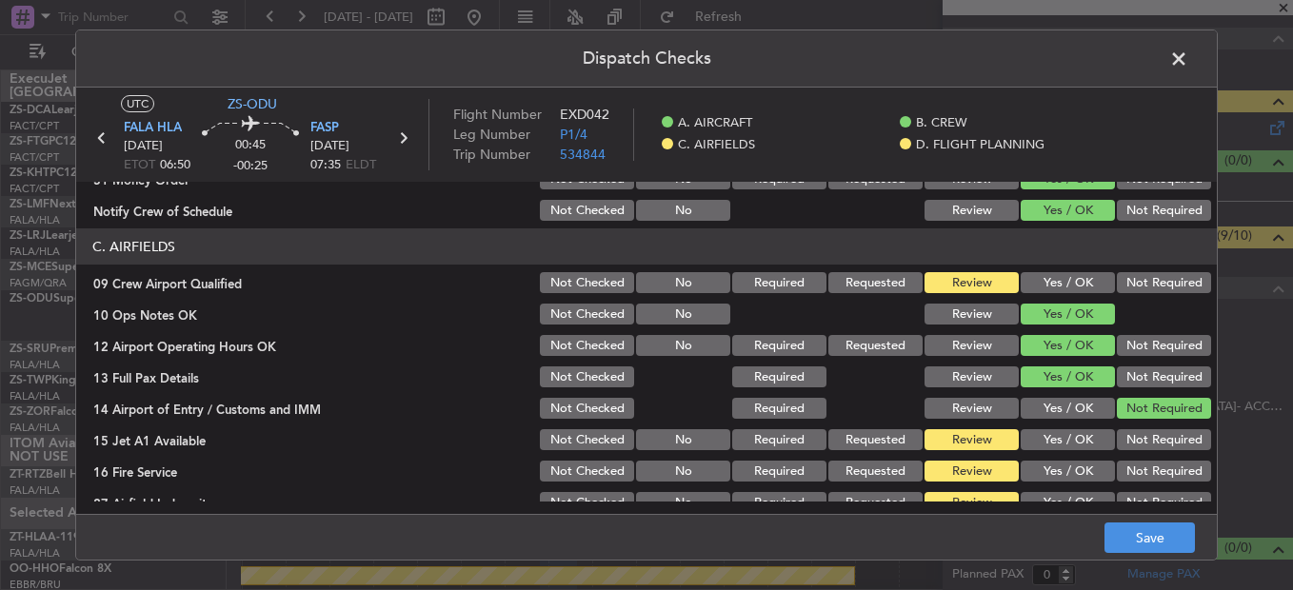
click at [1068, 274] on button "Yes / OK" at bounding box center [1068, 282] width 94 height 21
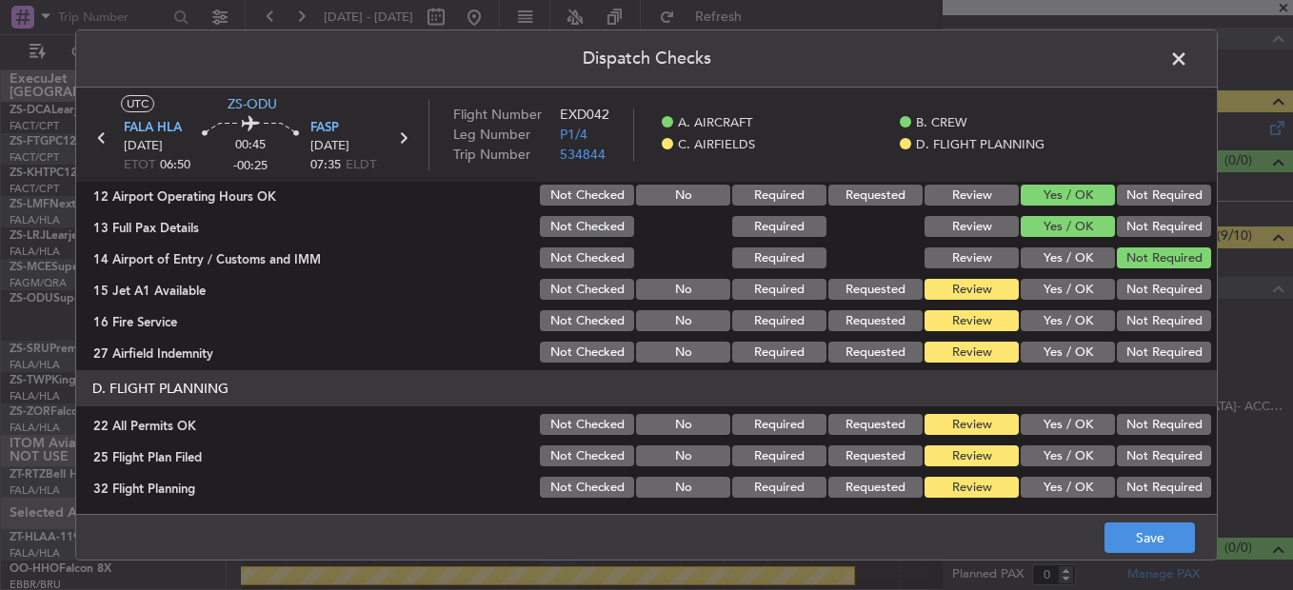
scroll to position [535, 0]
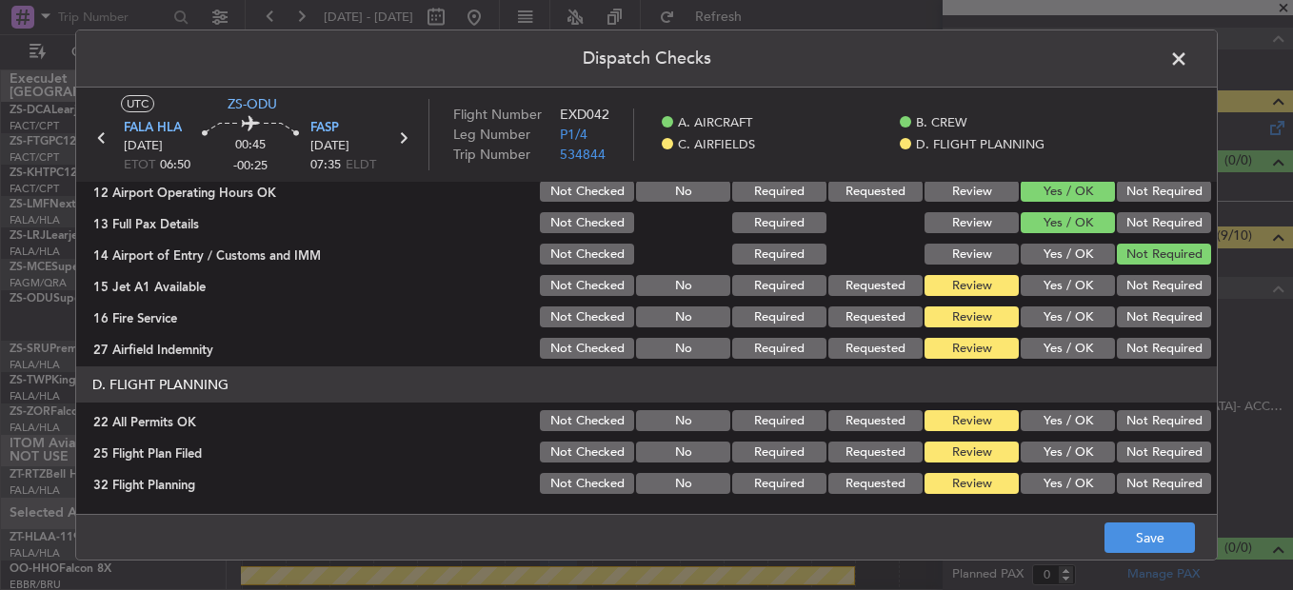
click at [1061, 278] on button "Yes / OK" at bounding box center [1068, 285] width 94 height 21
click at [1082, 308] on button "Yes / OK" at bounding box center [1068, 317] width 94 height 21
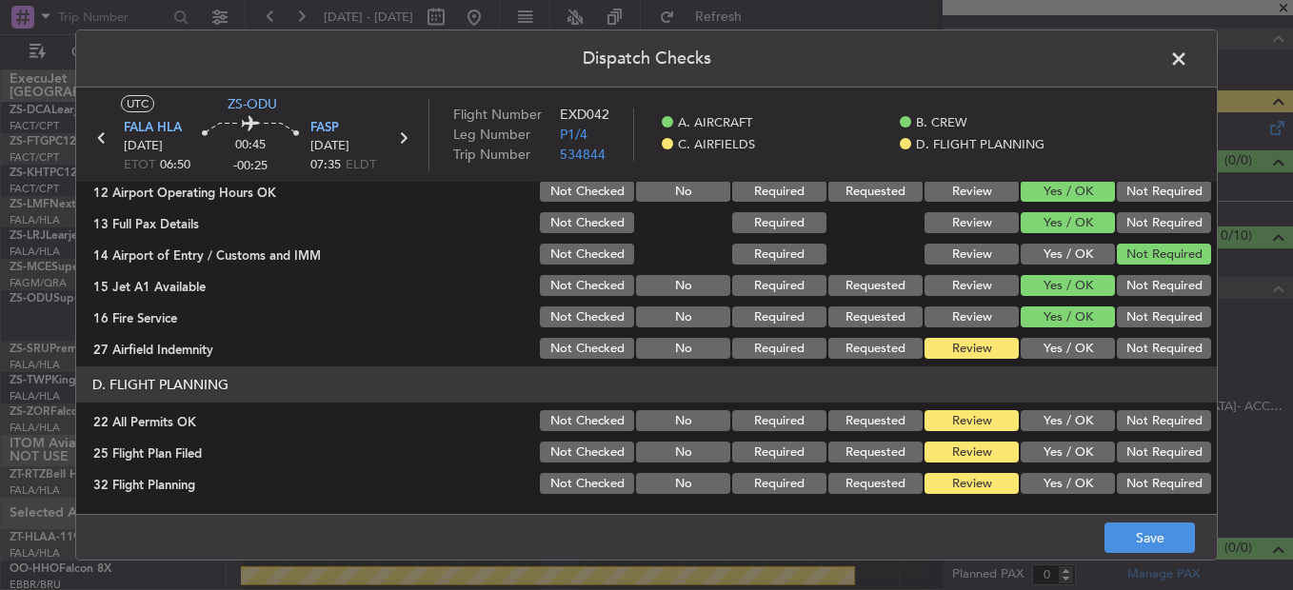
click at [1049, 347] on button "Yes / OK" at bounding box center [1068, 348] width 94 height 21
drag, startPoint x: 1158, startPoint y: 418, endPoint x: 1159, endPoint y: 439, distance: 21.0
click at [1158, 417] on button "Not Required" at bounding box center [1164, 420] width 94 height 21
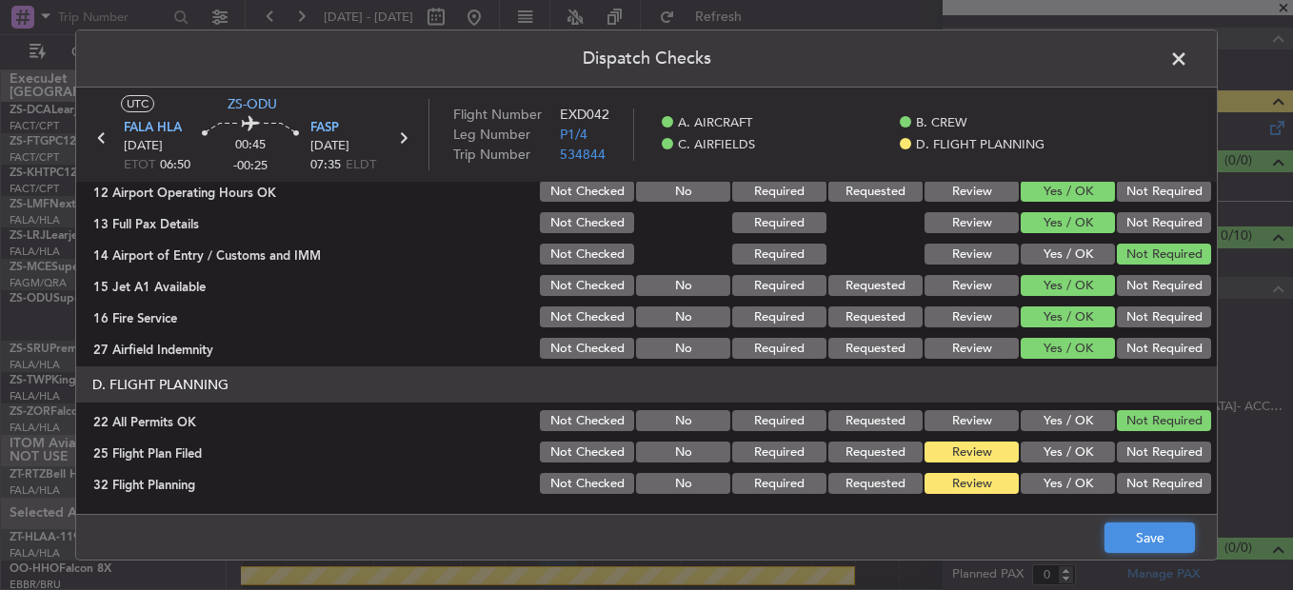
click at [1153, 538] on button "Save" at bounding box center [1149, 538] width 90 height 30
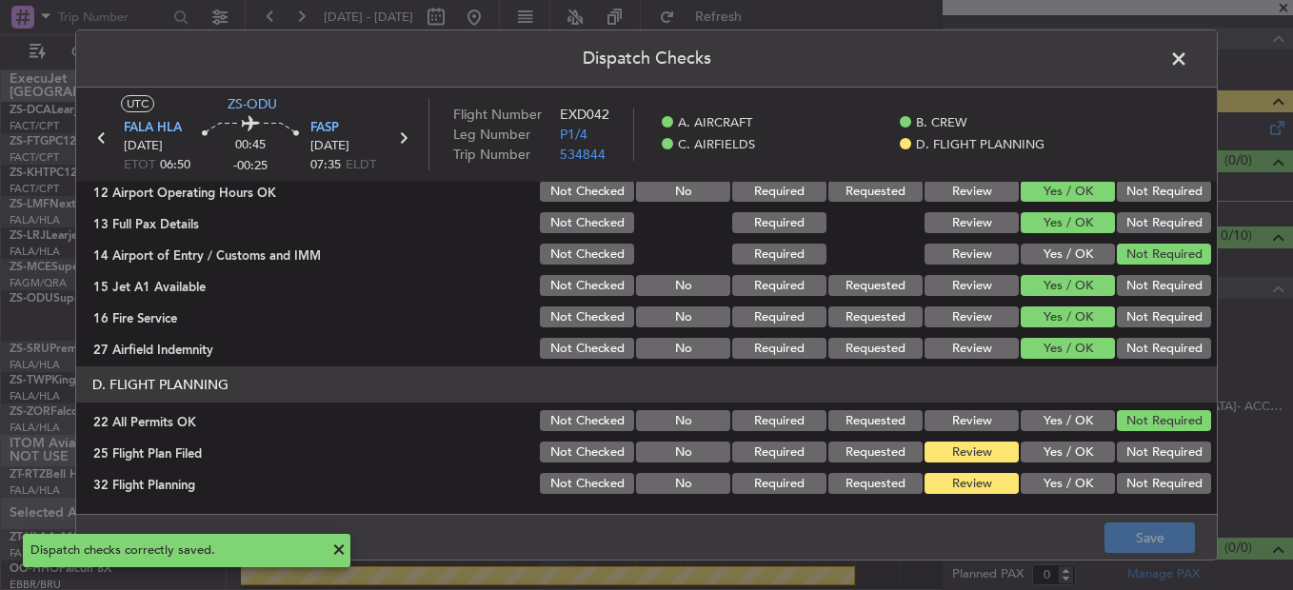
click at [1188, 69] on span at bounding box center [1188, 64] width 0 height 38
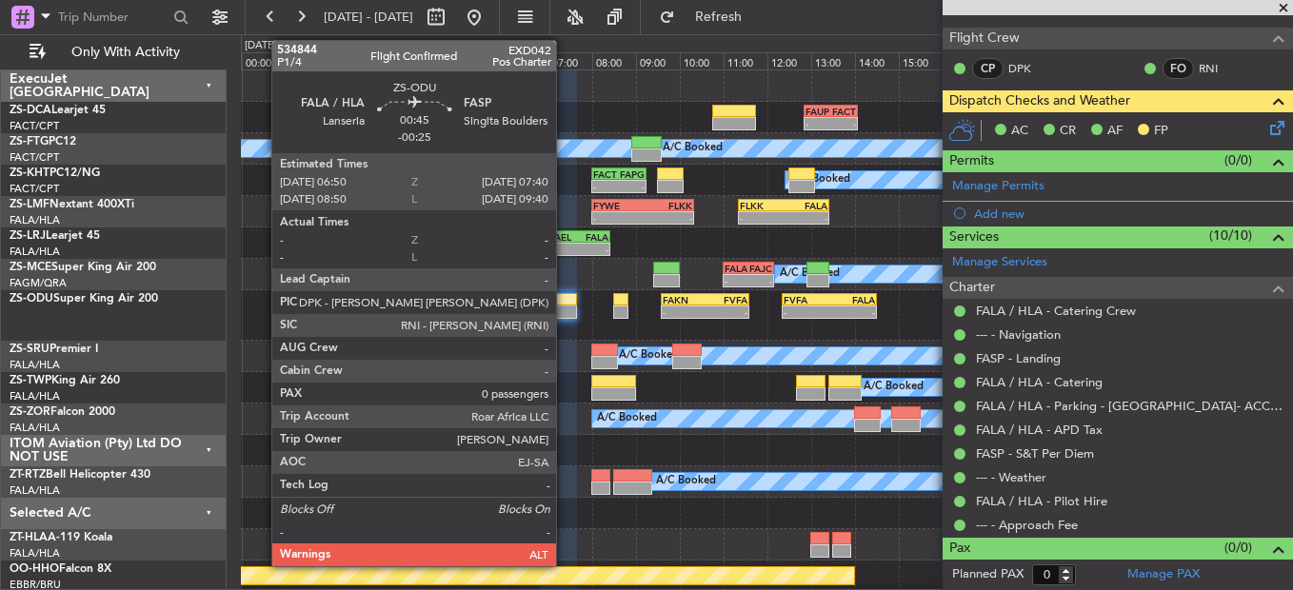
click at [565, 314] on div at bounding box center [558, 312] width 37 height 13
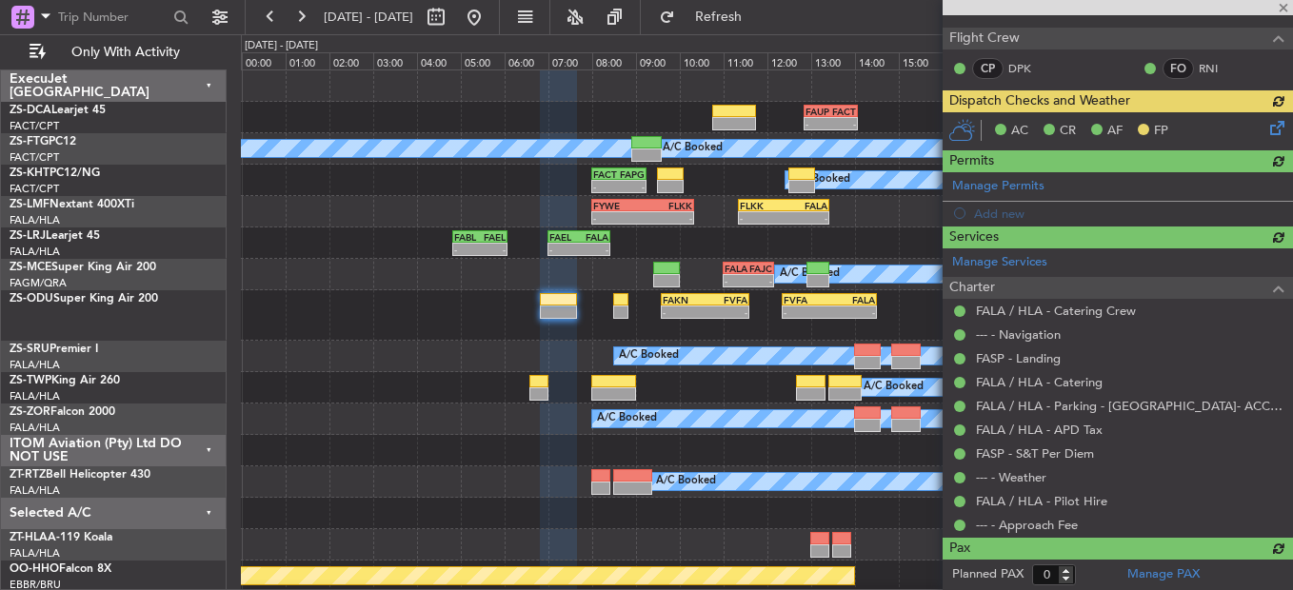
scroll to position [0, 0]
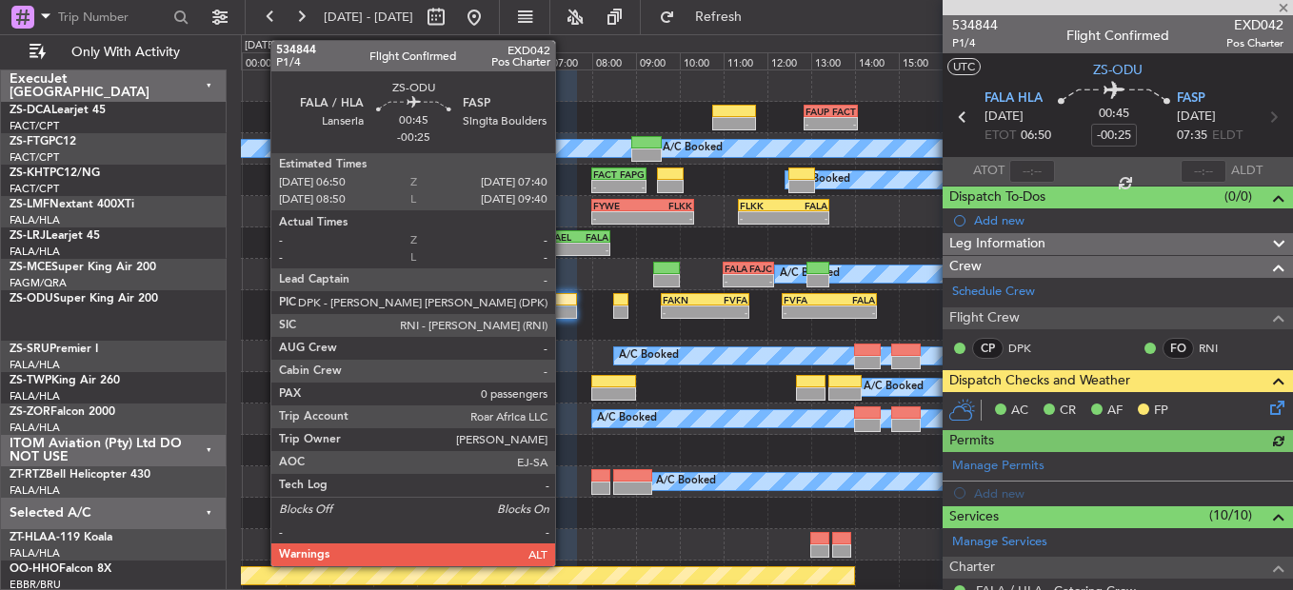
click at [564, 312] on div at bounding box center [558, 312] width 37 height 13
